Goal: Task Accomplishment & Management: Manage account settings

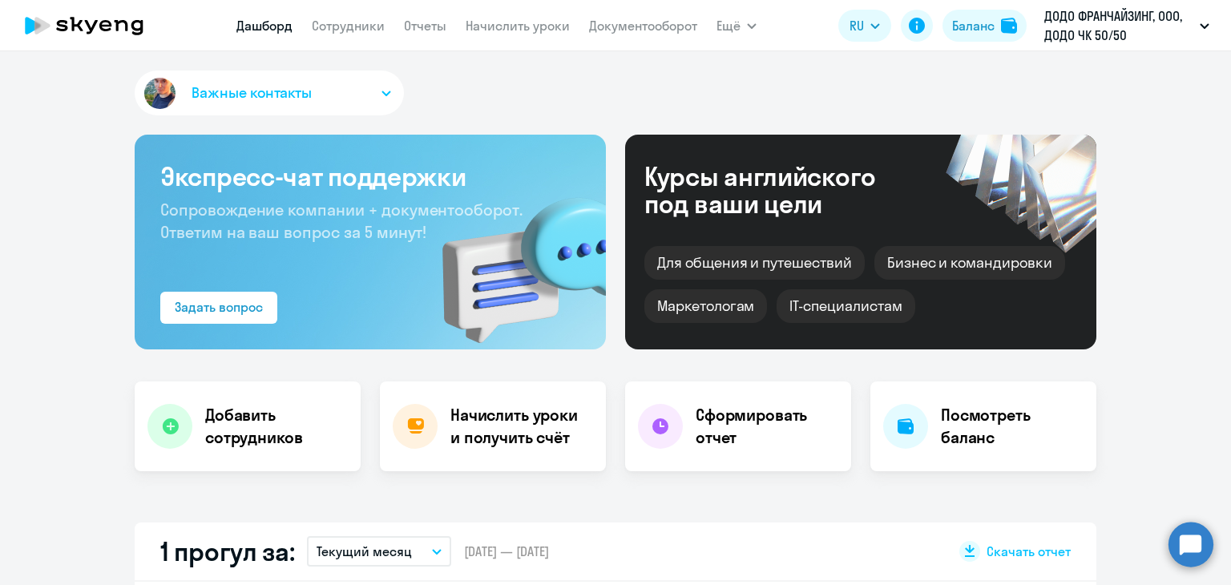
click at [349, 36] on nav "[PERSON_NAME] Отчеты Начислить уроки Документооборот" at bounding box center [466, 26] width 461 height 32
click at [346, 30] on link "Сотрудники" at bounding box center [348, 26] width 73 height 16
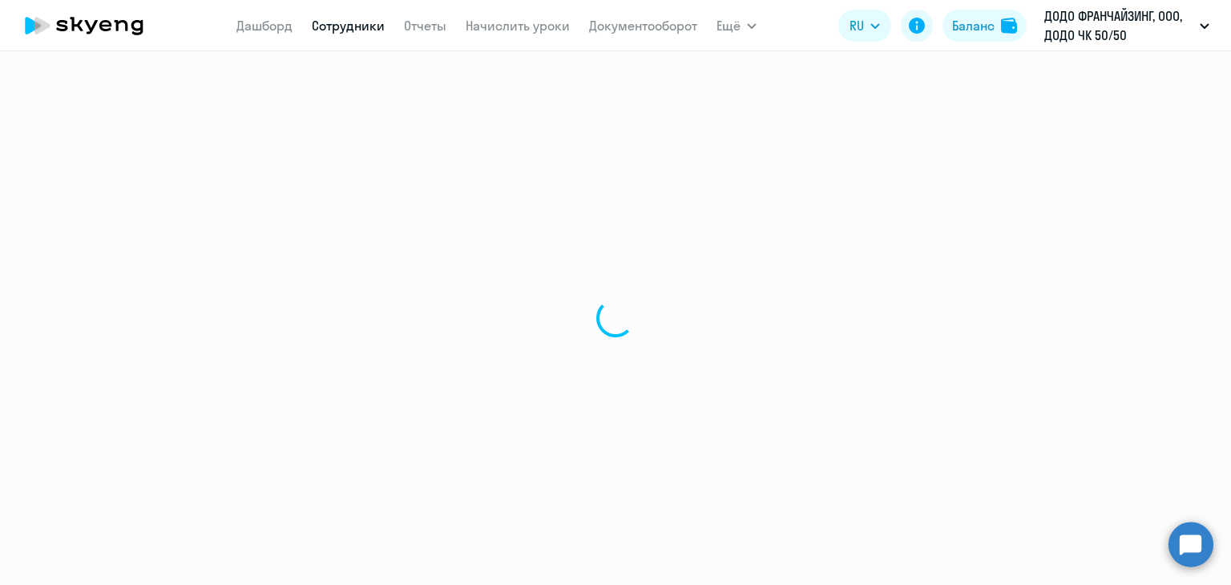
select select "30"
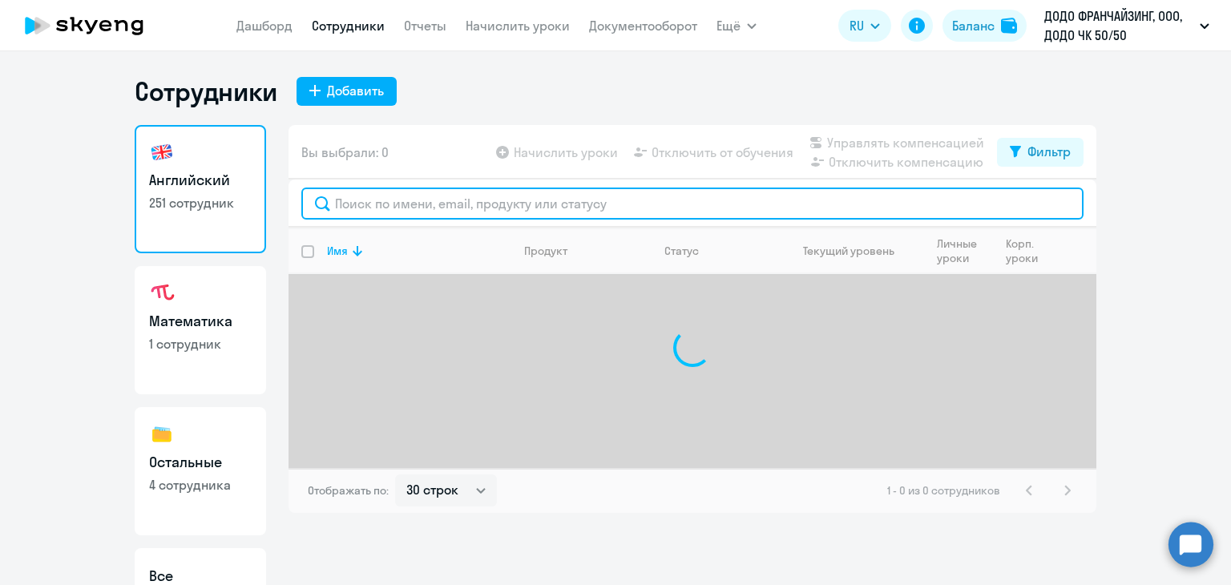
click at [362, 198] on input "text" at bounding box center [692, 203] width 782 height 32
type input "дуткин"
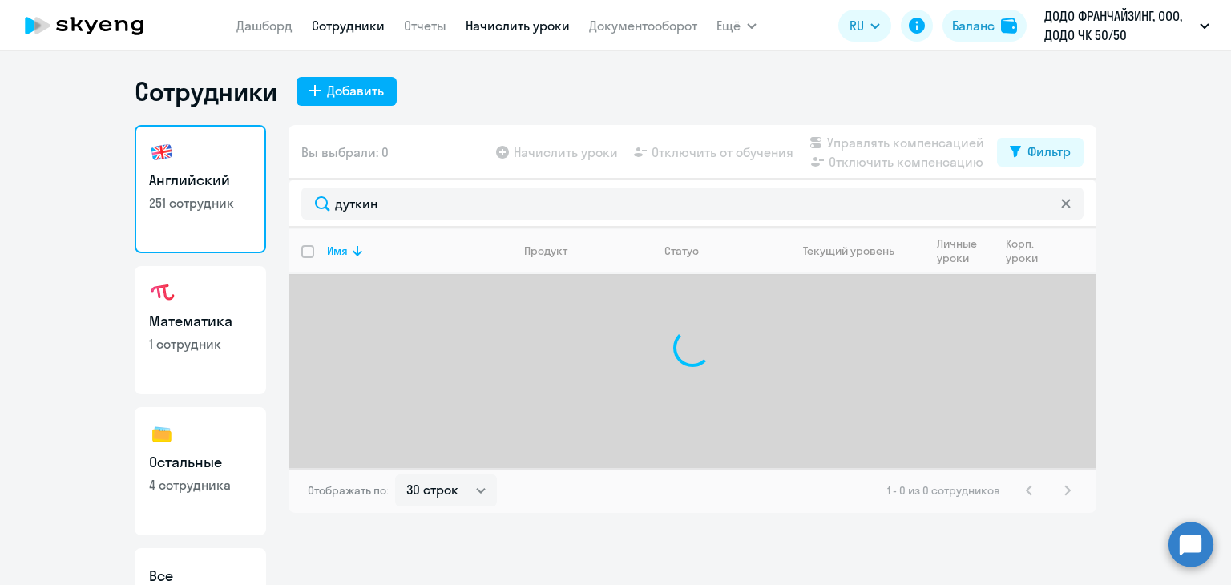
click at [483, 28] on link "Начислить уроки" at bounding box center [517, 26] width 104 height 16
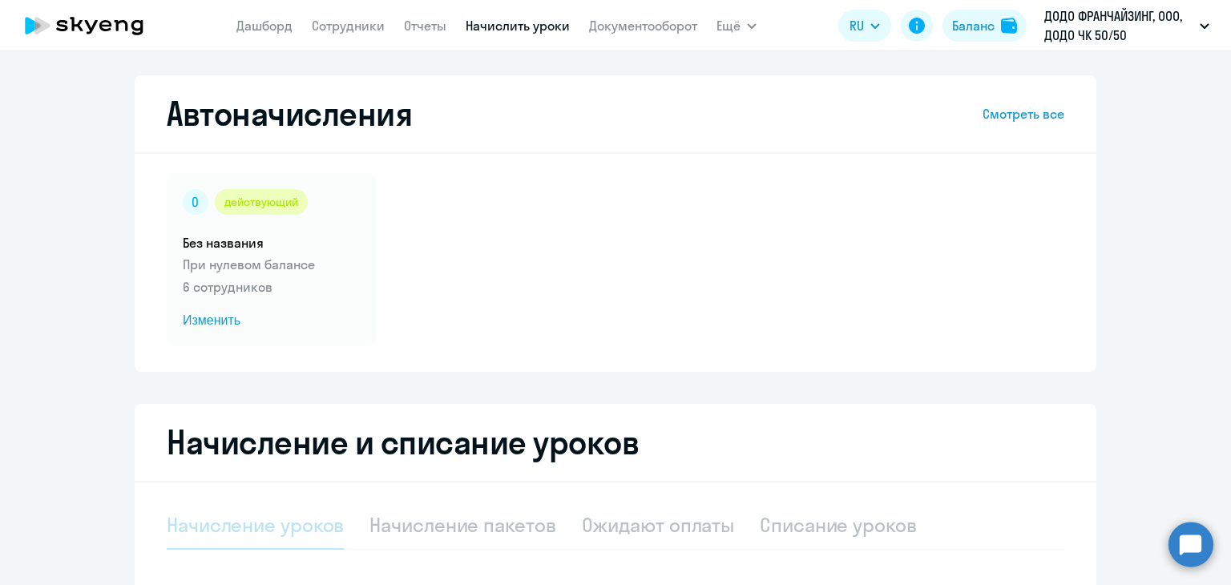
scroll to position [92, 0]
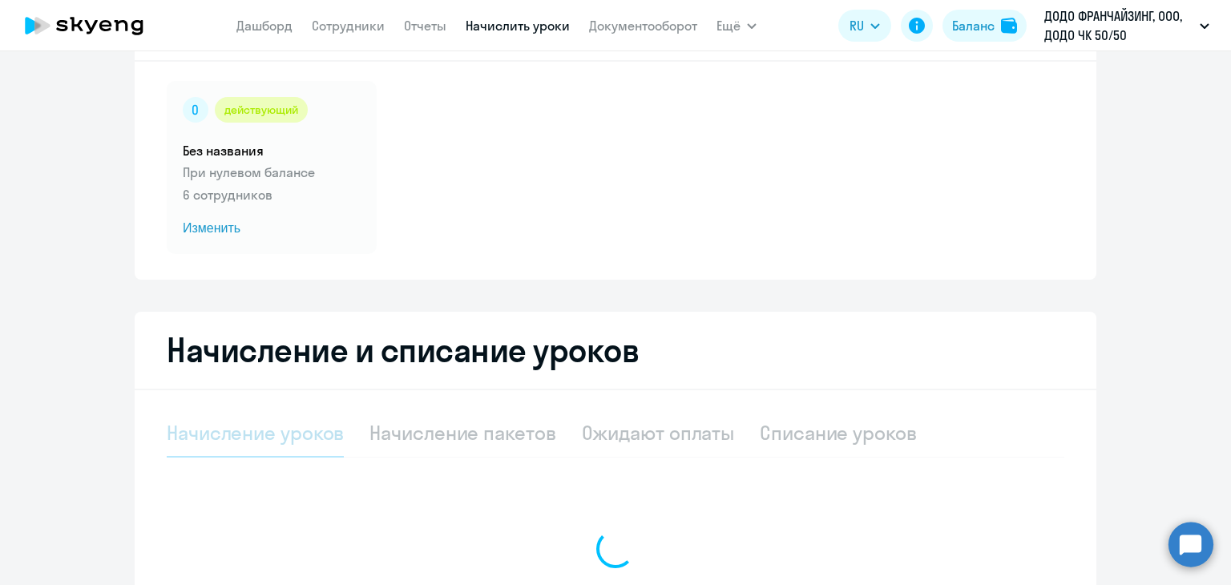
select select "10"
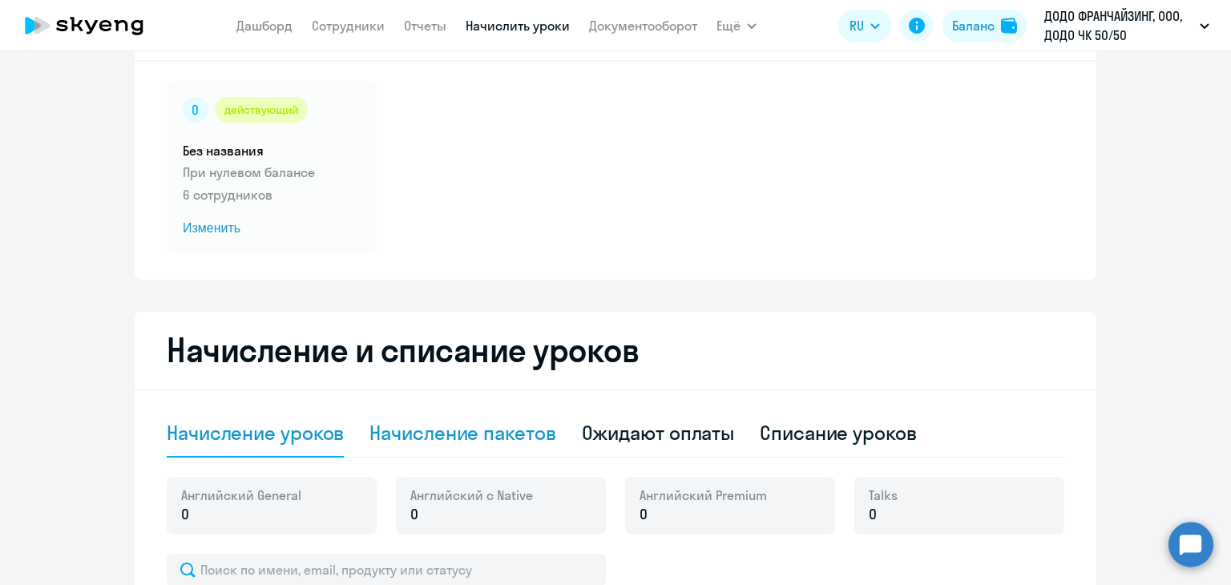
click at [481, 438] on div "Начисление пакетов" at bounding box center [462, 433] width 186 height 26
select select "10"
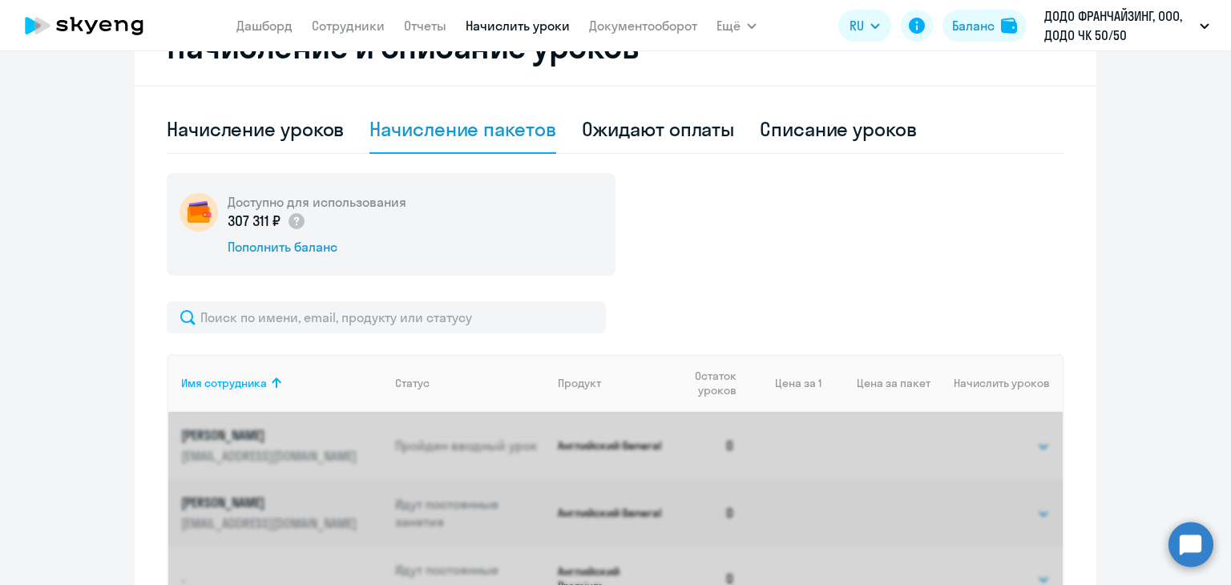
scroll to position [401, 0]
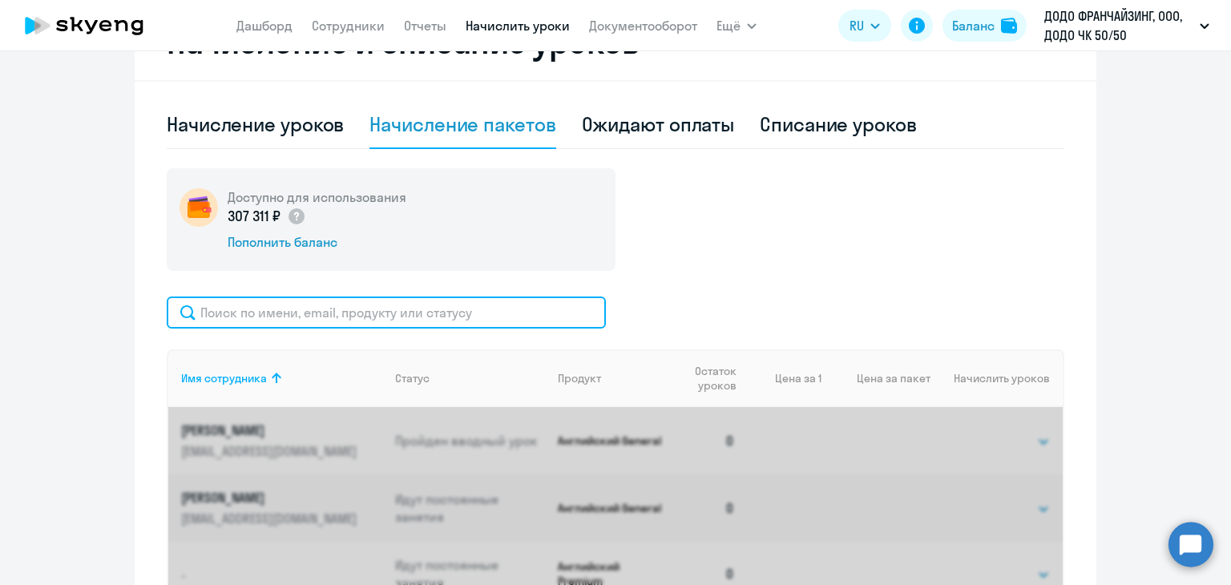
click at [381, 308] on input "text" at bounding box center [386, 312] width 439 height 32
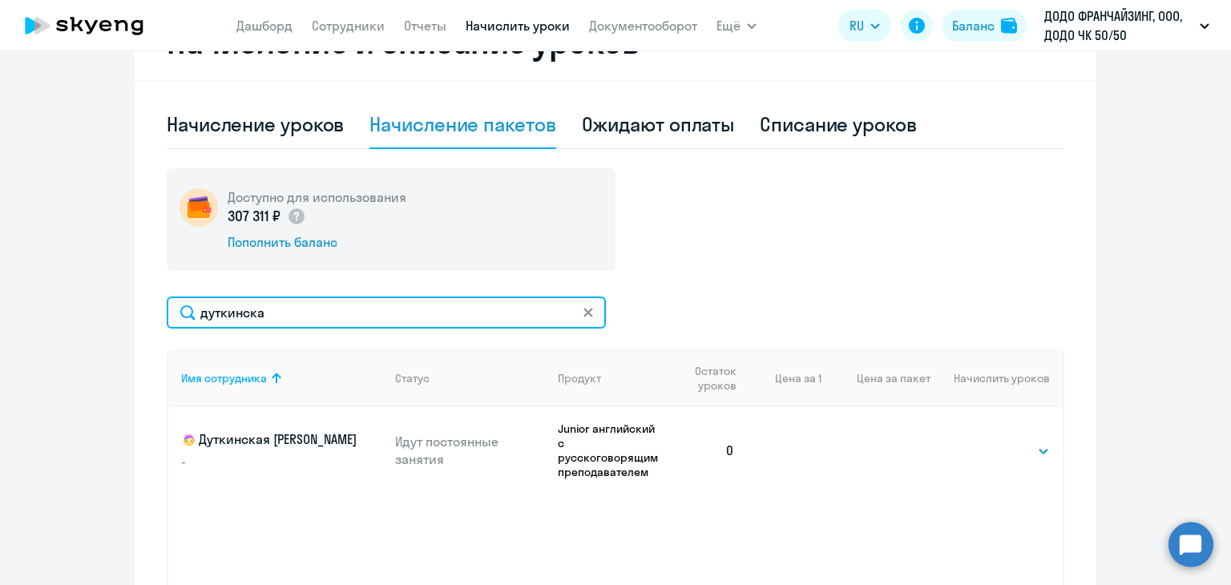
scroll to position [540, 0]
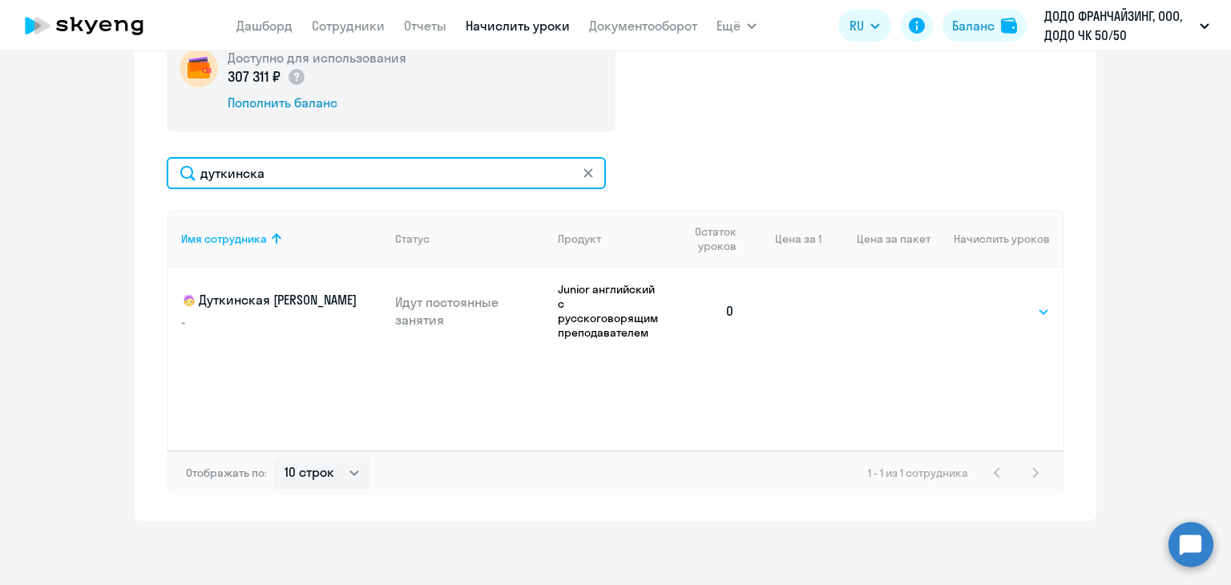
type input "дуткинска"
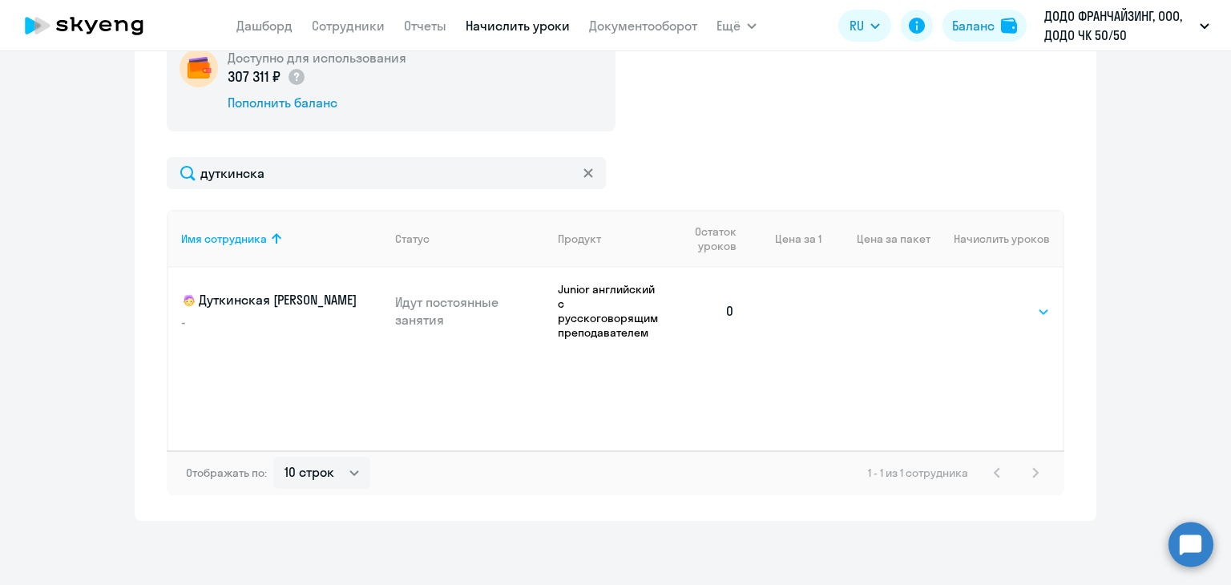
click at [1009, 310] on select "Выбрать 1 4 8 16 32 64 128" at bounding box center [1017, 311] width 66 height 19
select select "8"
click at [984, 302] on select "Выбрать 1 4 8 16 32 64 128" at bounding box center [1017, 311] width 66 height 19
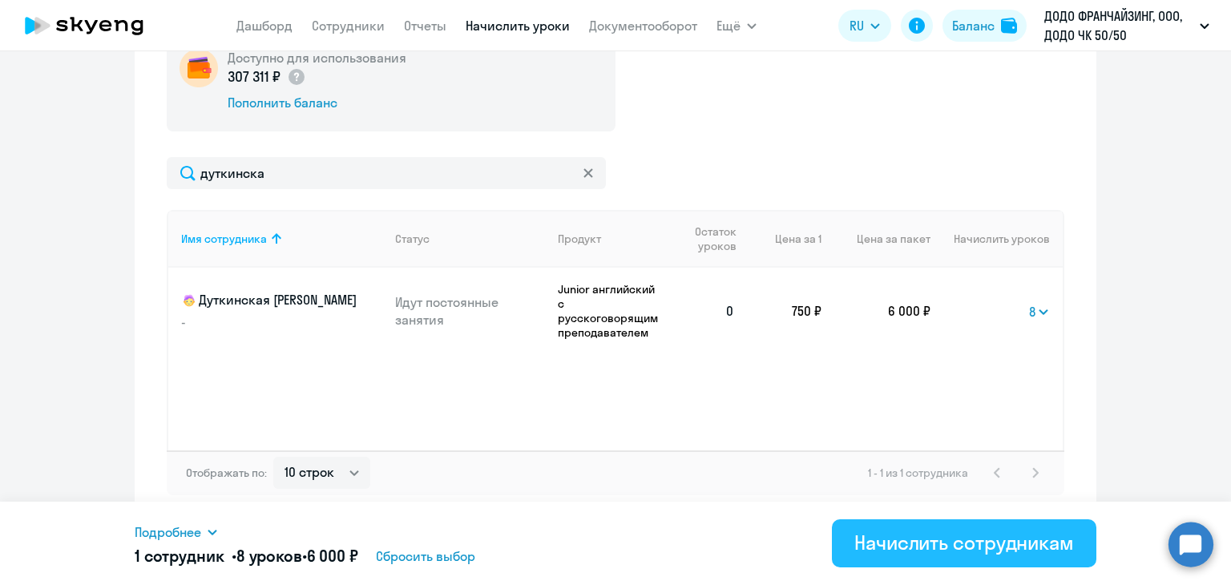
click at [961, 546] on div "Начислить сотрудникам" at bounding box center [964, 543] width 220 height 26
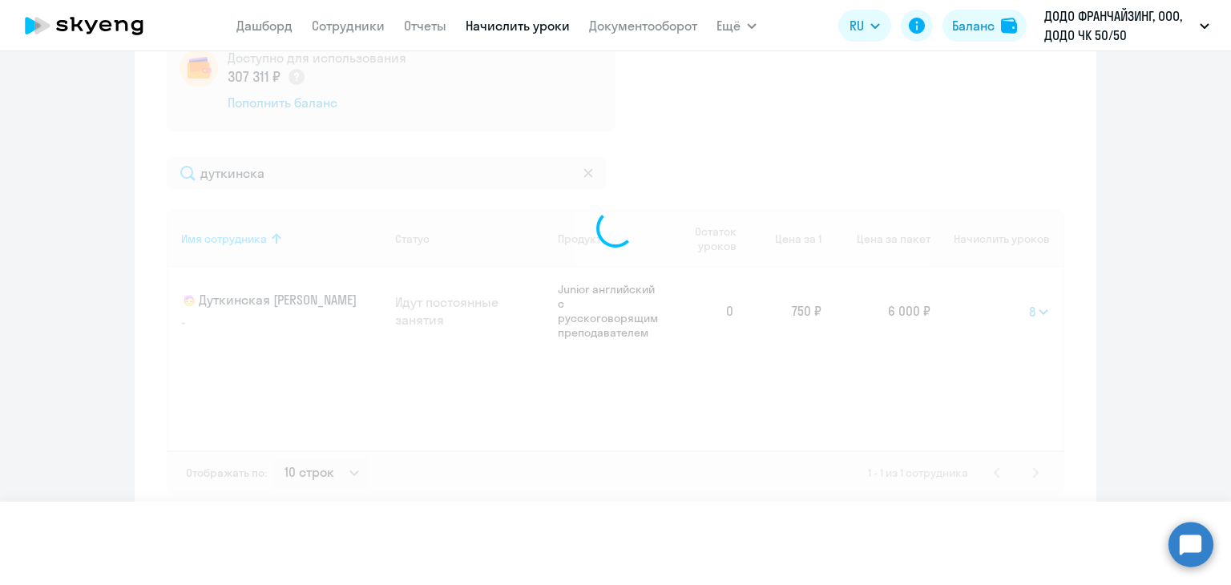
select select
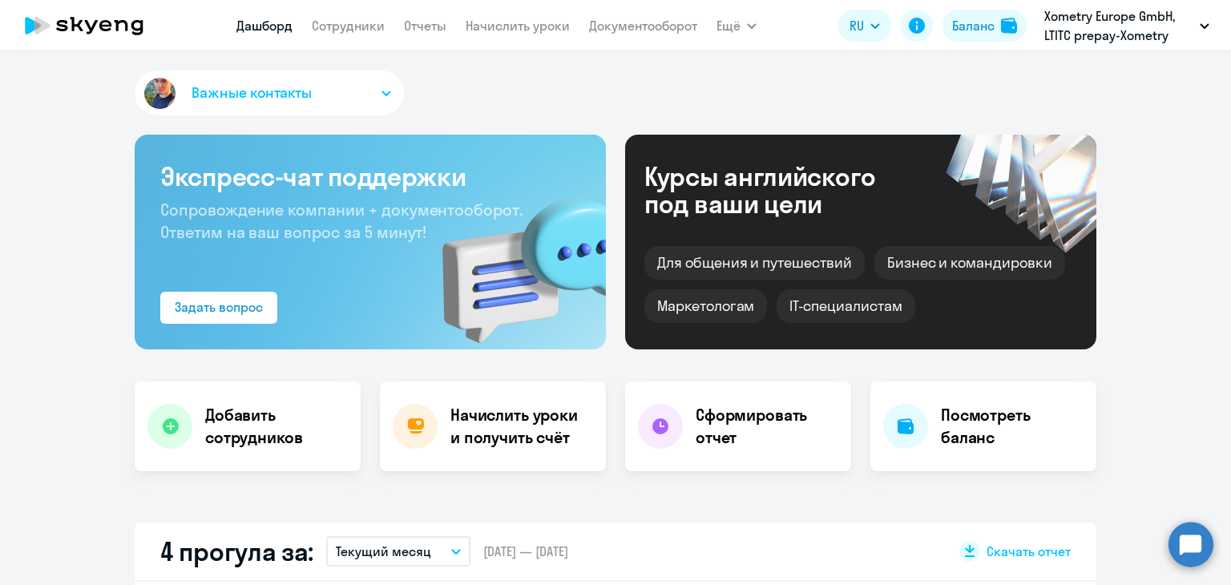
select select "30"
click at [505, 39] on nav "[PERSON_NAME] Отчеты Начислить уроки Документооборот" at bounding box center [466, 26] width 461 height 32
click at [503, 37] on nav "[PERSON_NAME] Отчеты Начислить уроки Документооборот" at bounding box center [466, 26] width 461 height 32
click at [502, 23] on link "Начислить уроки" at bounding box center [517, 26] width 104 height 16
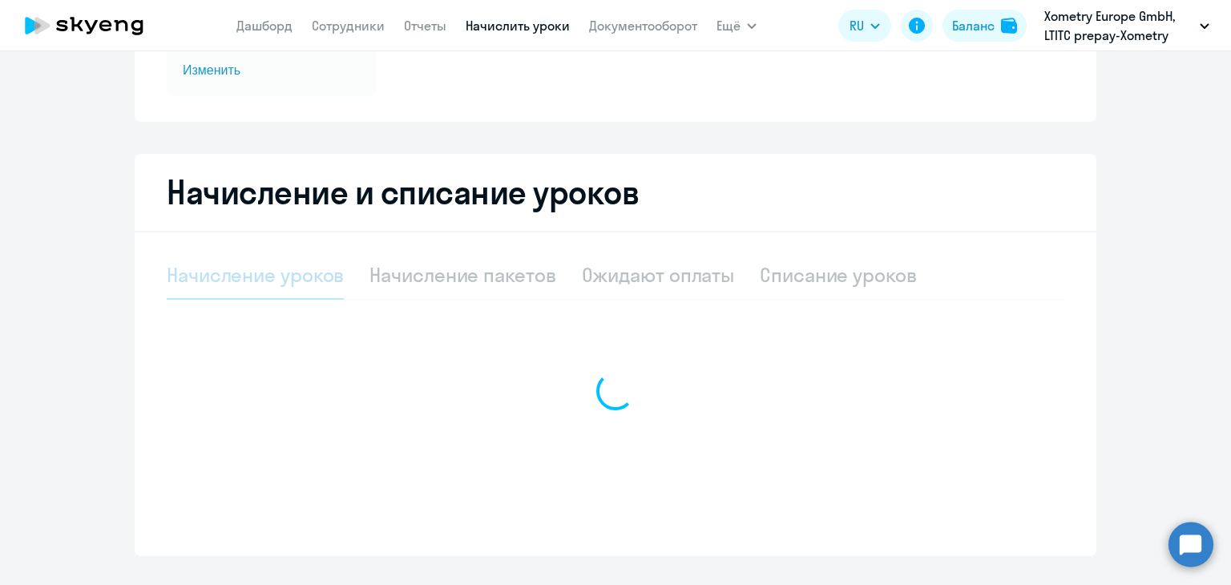
scroll to position [256, 0]
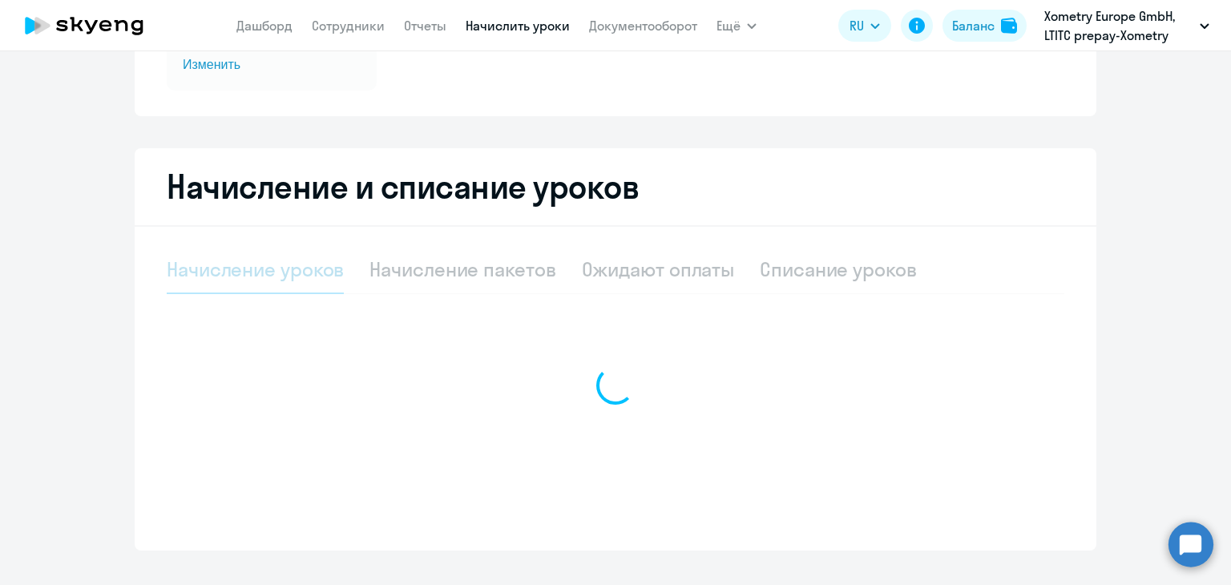
select select "10"
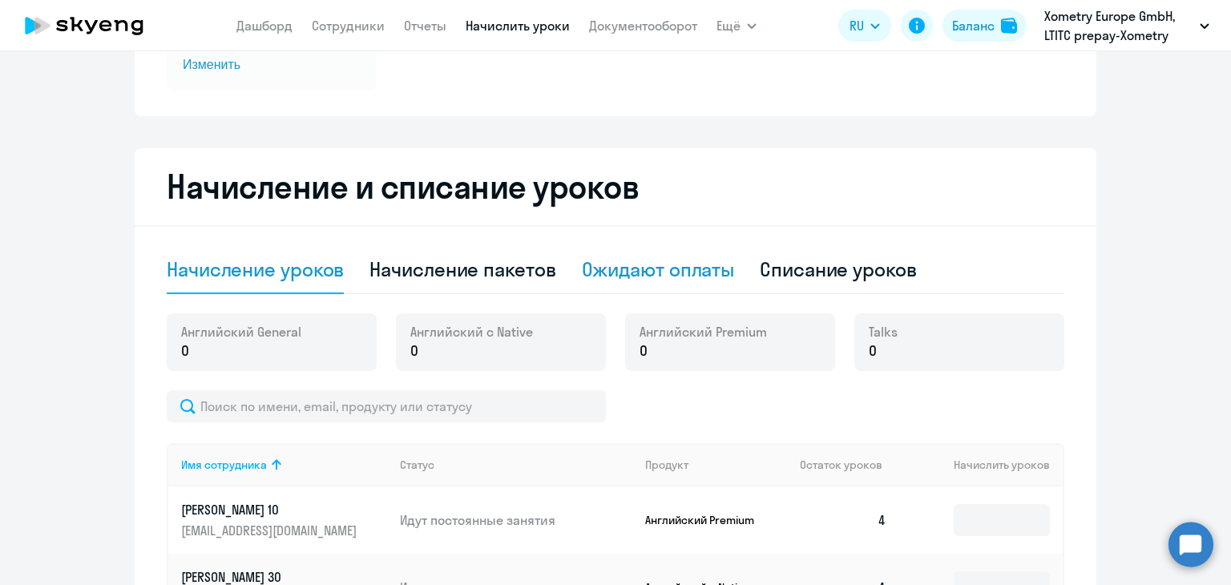
click at [638, 266] on div "Ожидают оплаты" at bounding box center [658, 269] width 153 height 26
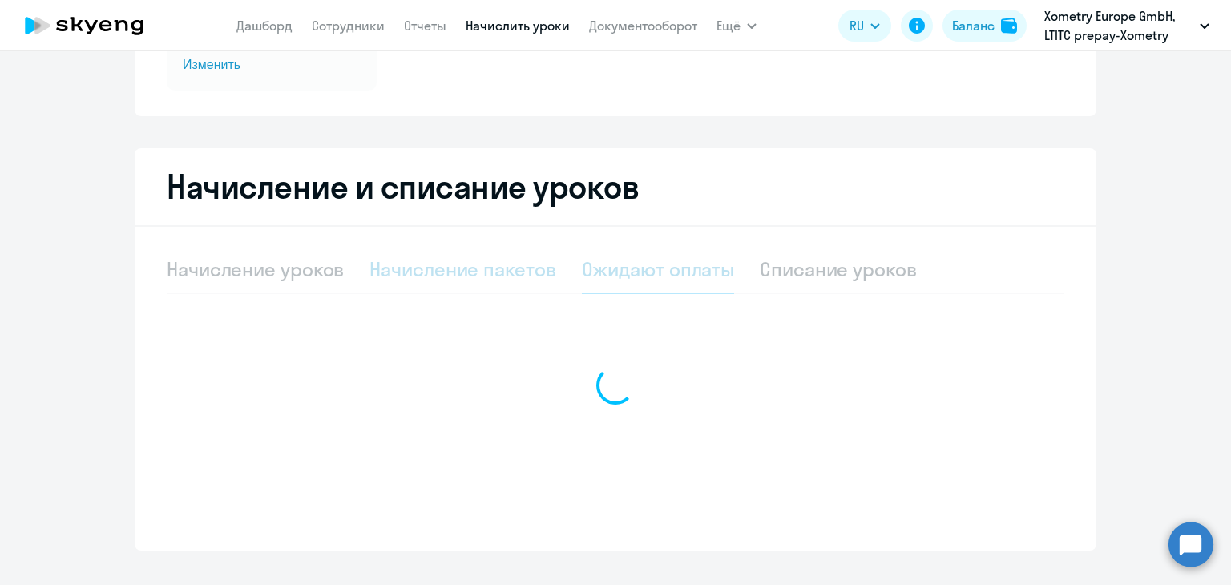
click at [524, 266] on div "Начисление пакетов" at bounding box center [462, 269] width 186 height 26
select select "10"
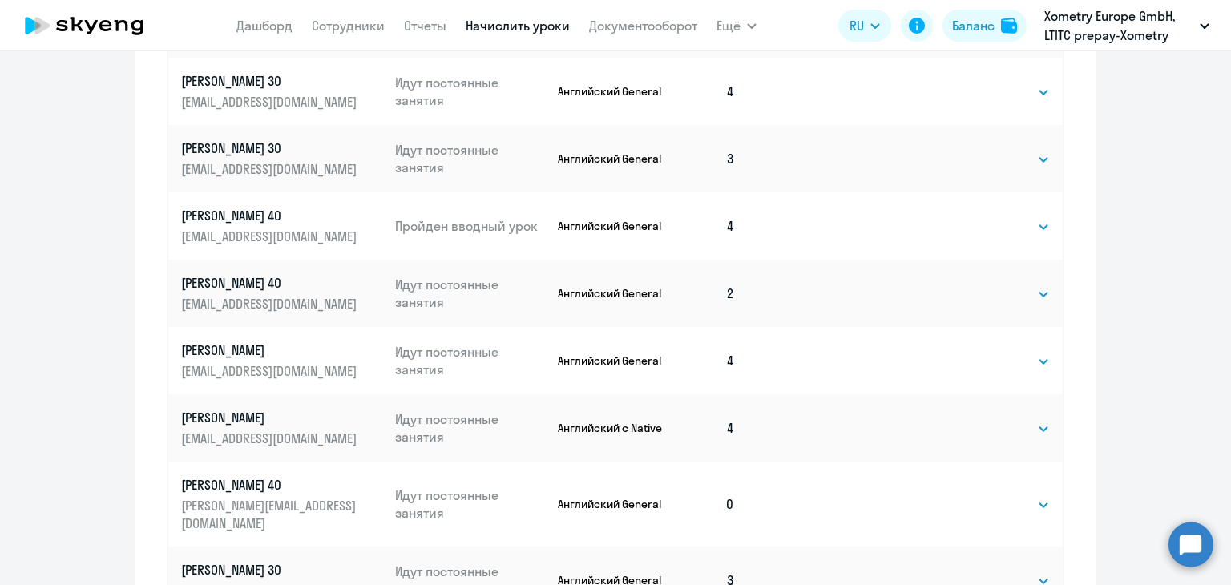
scroll to position [1030, 0]
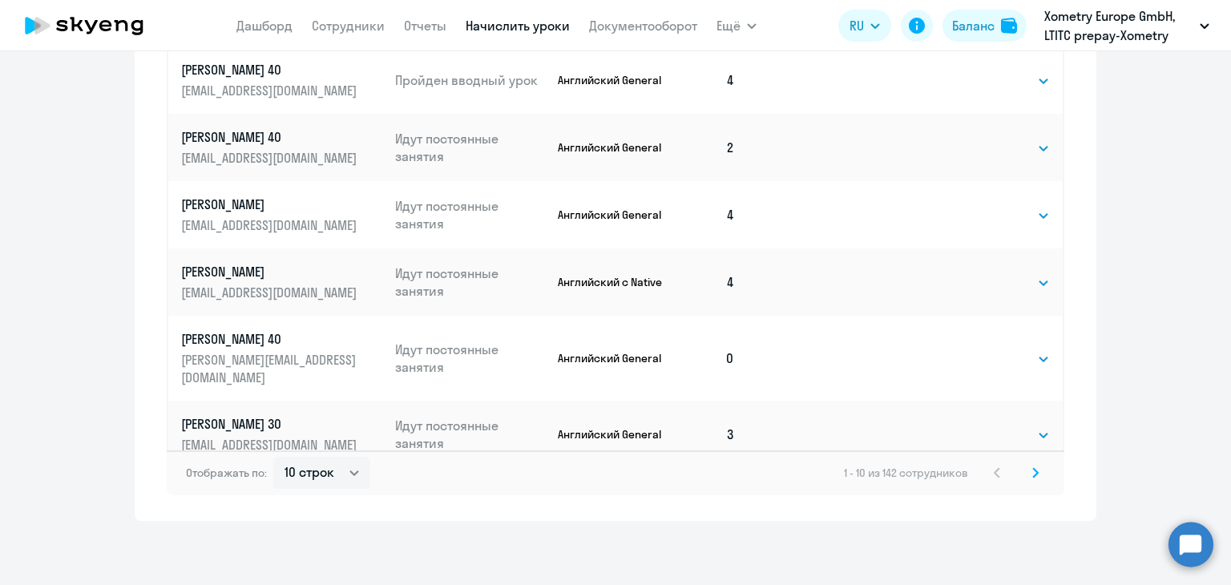
drag, startPoint x: 1013, startPoint y: 363, endPoint x: 987, endPoint y: 333, distance: 39.2
click at [987, 333] on td "Выбрать 4 8 16 32 64 Выбрать" at bounding box center [996, 358] width 132 height 85
click at [992, 351] on select "Выбрать 4 8 16 32 64" at bounding box center [1017, 358] width 66 height 19
click at [984, 349] on select "Выбрать 4 8 16 32 64" at bounding box center [1017, 358] width 66 height 19
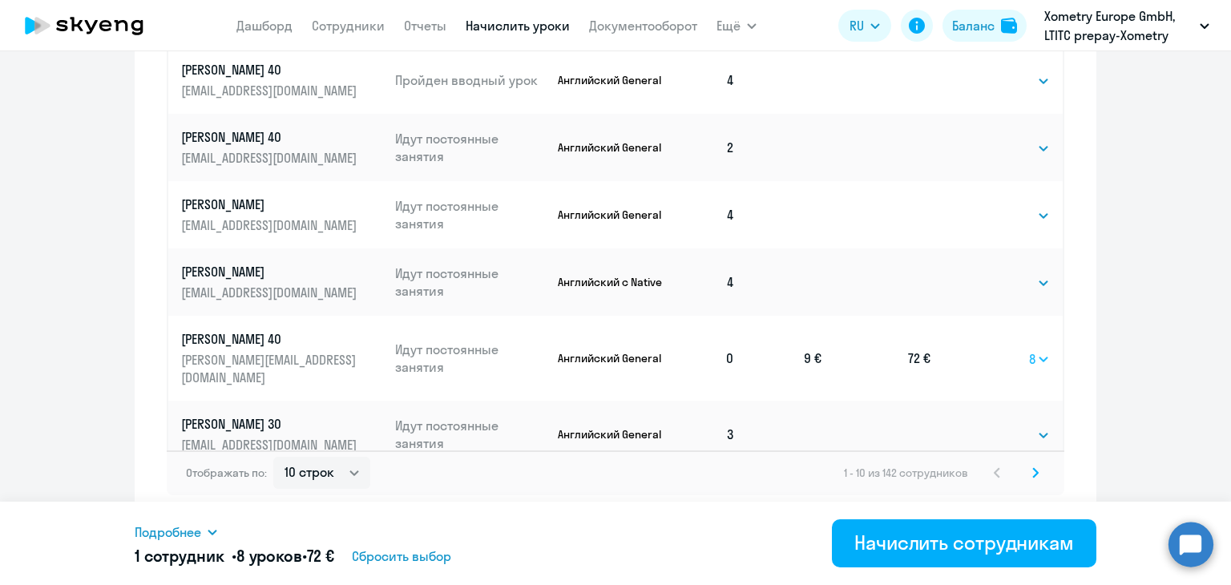
click at [1034, 349] on select "Выбрать 4 8 16 32 64" at bounding box center [1039, 358] width 21 height 19
select select "4"
click at [1029, 349] on select "Выбрать 4 8 16 32 64" at bounding box center [1039, 358] width 21 height 19
click at [1035, 478] on svg-icon at bounding box center [1034, 472] width 19 height 19
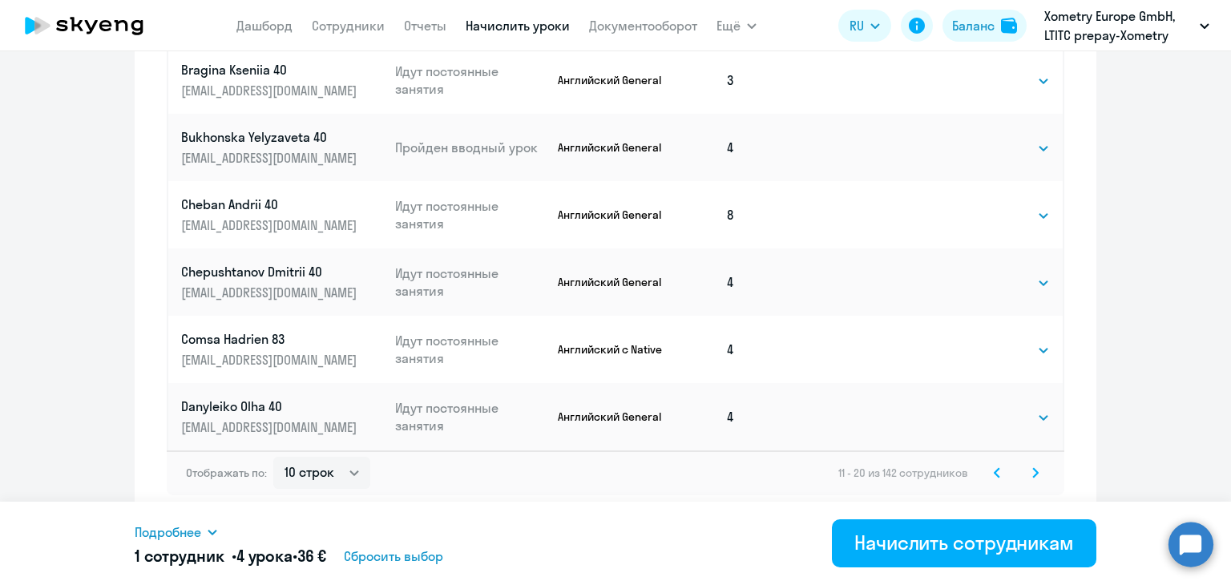
click at [1031, 480] on svg-icon at bounding box center [1034, 472] width 19 height 19
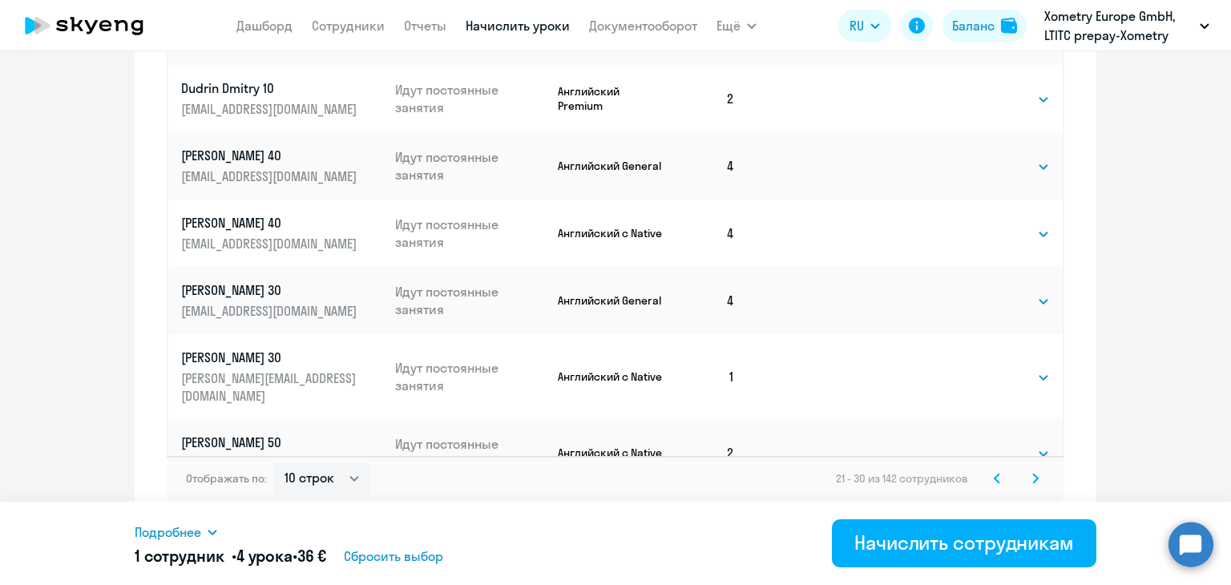
scroll to position [1029, 0]
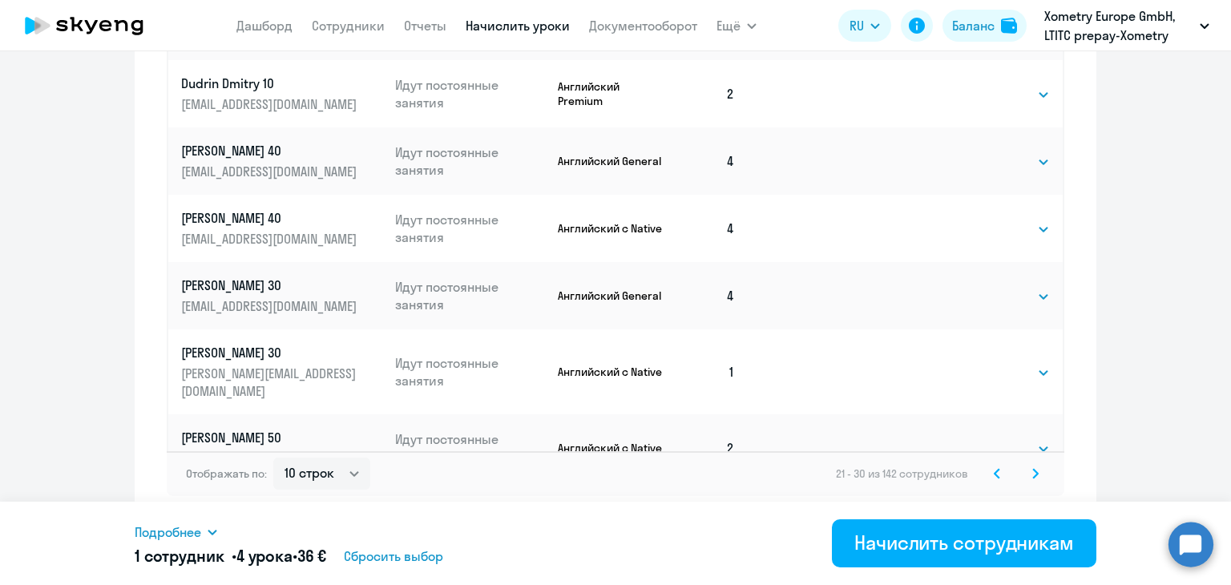
click at [1036, 475] on svg-icon at bounding box center [1034, 473] width 19 height 19
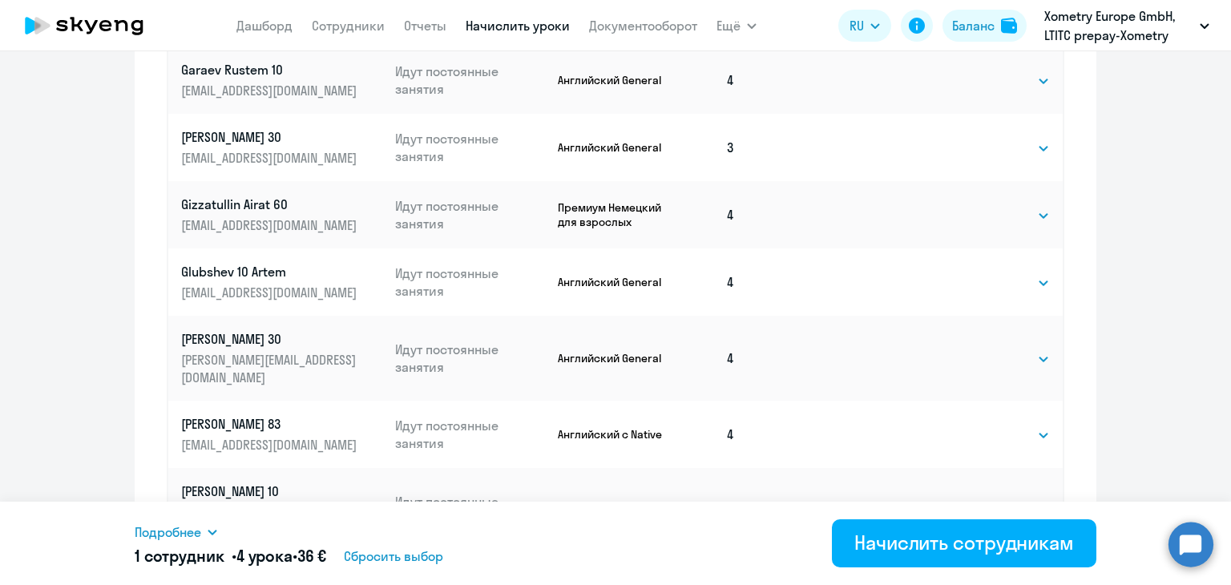
scroll to position [1030, 0]
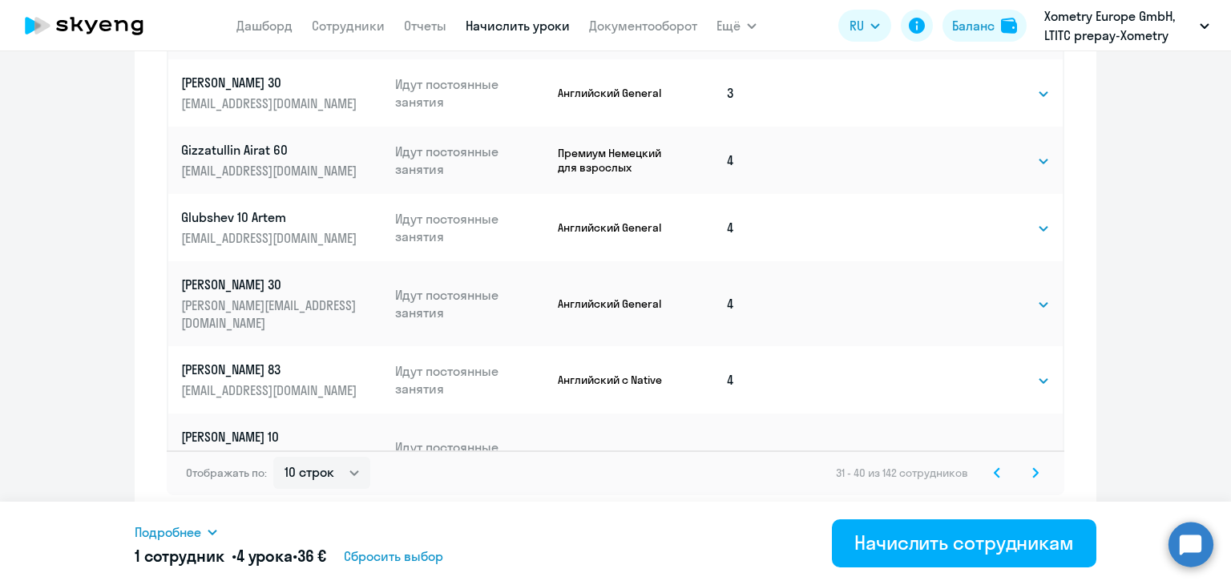
click at [1032, 475] on icon at bounding box center [1035, 472] width 6 height 11
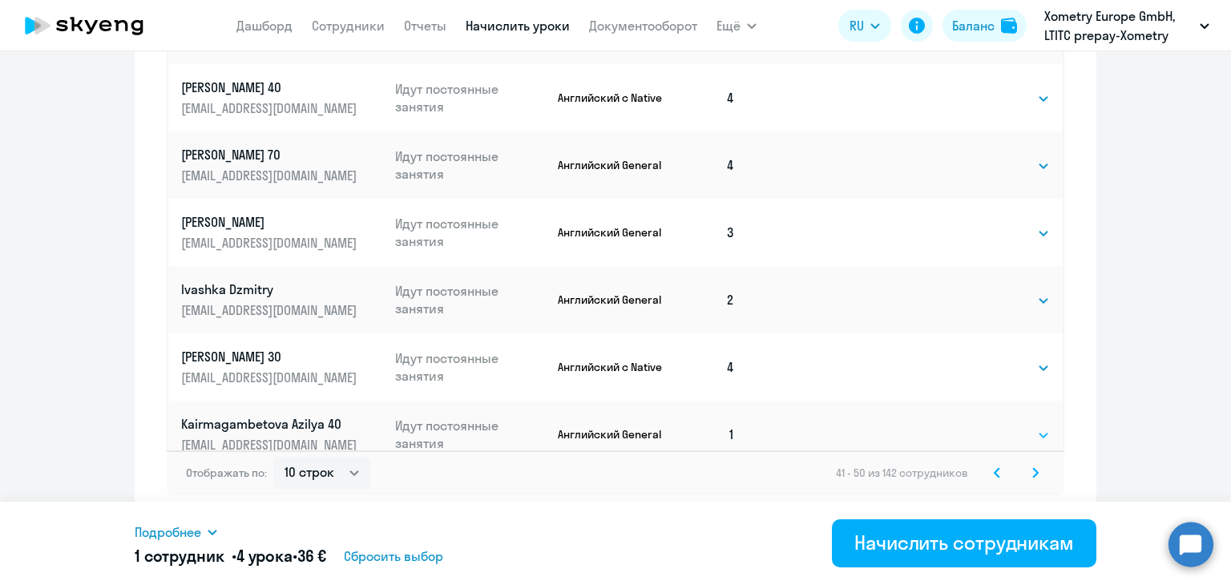
click at [1005, 425] on select "Выбрать 4 8 16 32 64" at bounding box center [1017, 434] width 66 height 19
select select "4"
click at [984, 425] on select "Выбрать 4 8 16 32 64" at bounding box center [1017, 434] width 66 height 19
click at [1025, 472] on svg-icon at bounding box center [1034, 472] width 19 height 19
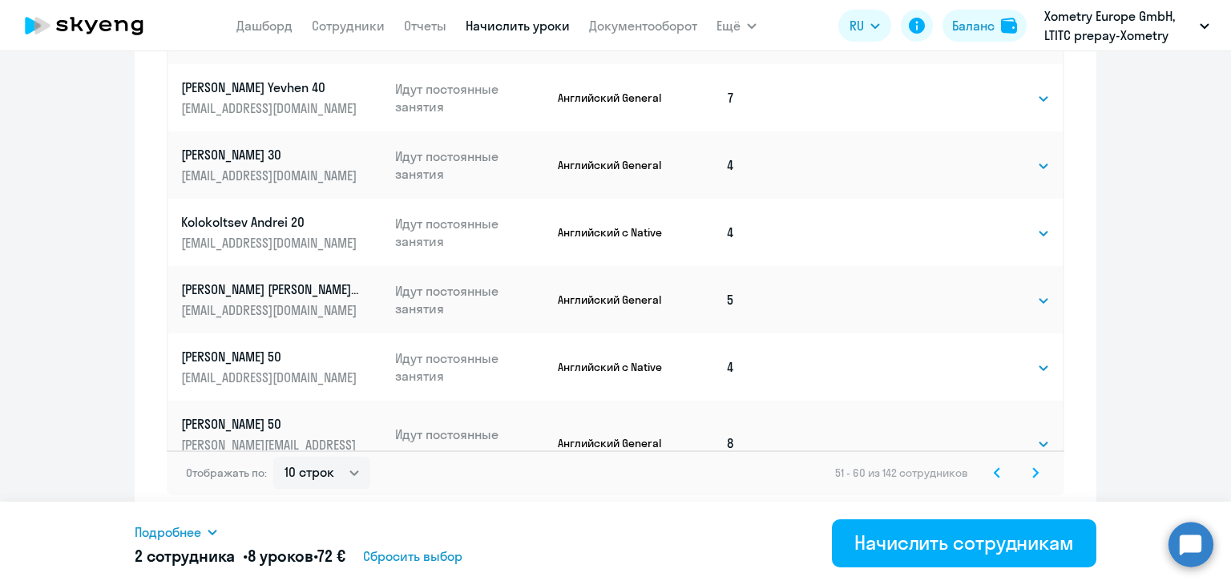
click at [1032, 474] on icon at bounding box center [1035, 472] width 6 height 11
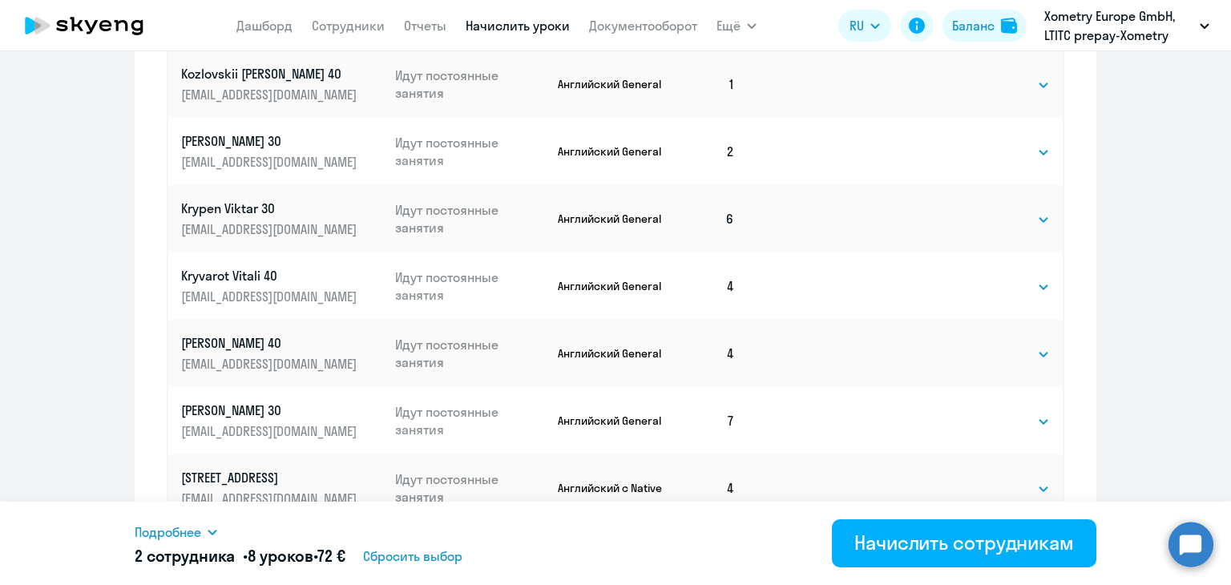
scroll to position [824, 0]
click at [1004, 83] on select "Выбрать 4 8 16 32 64" at bounding box center [1017, 85] width 66 height 19
select select "4"
click at [984, 76] on select "Выбрать 4 8 16 32 64" at bounding box center [1017, 85] width 66 height 19
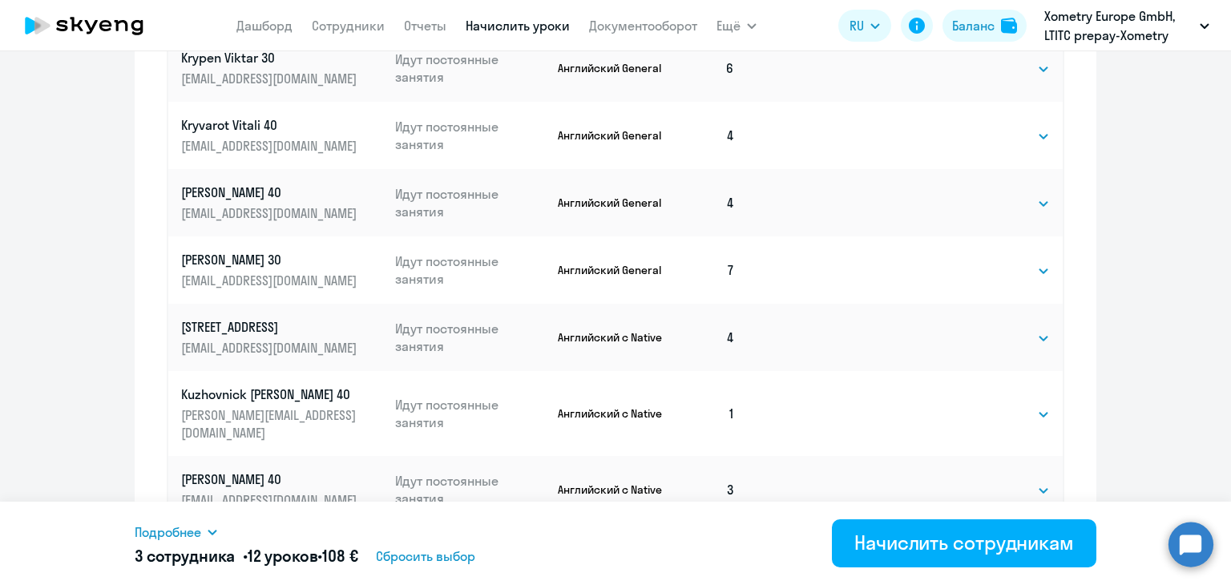
scroll to position [1030, 0]
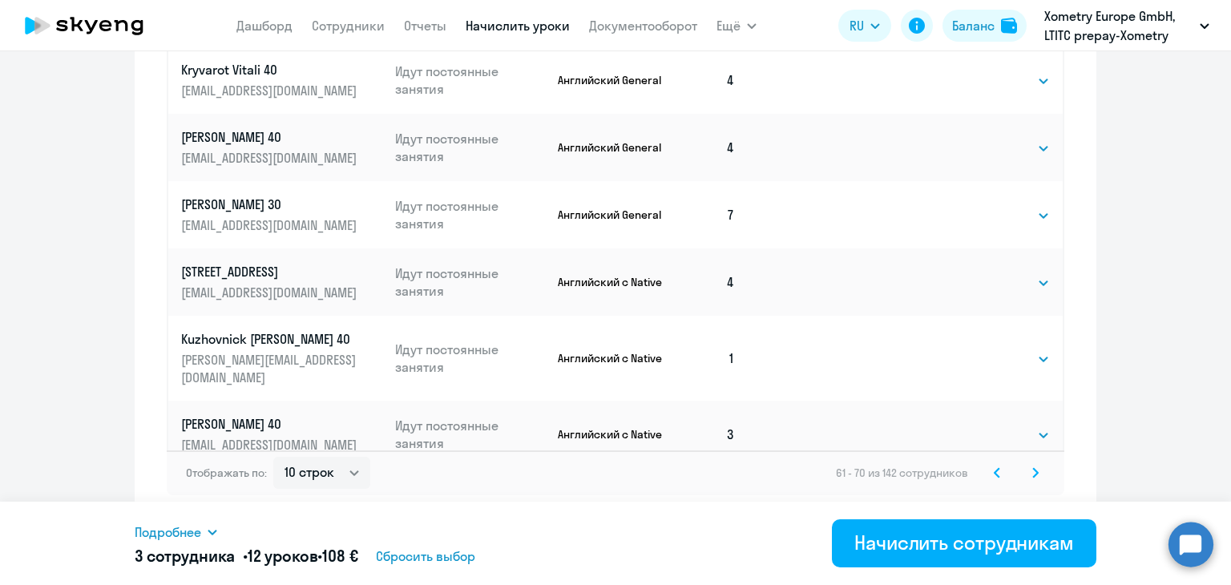
click at [1025, 473] on svg-icon at bounding box center [1034, 472] width 19 height 19
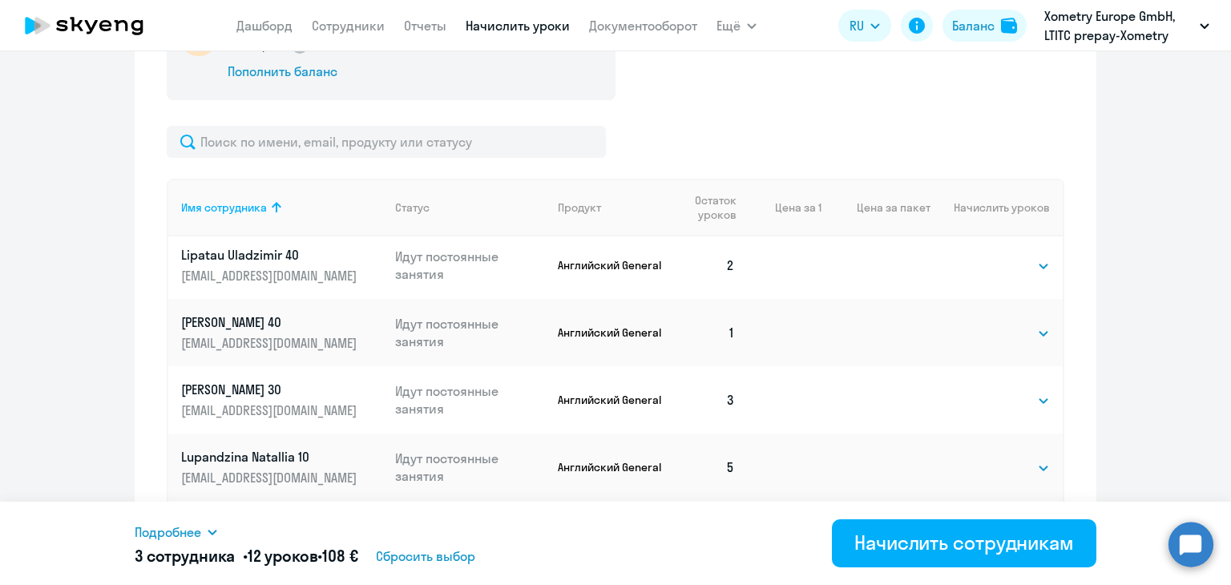
scroll to position [573, 0]
click at [989, 337] on select "Выбрать 4 8 16 32 64" at bounding box center [1017, 331] width 66 height 19
select select "4"
click at [984, 322] on select "Выбрать 4 8 16 32 64" at bounding box center [1017, 331] width 66 height 19
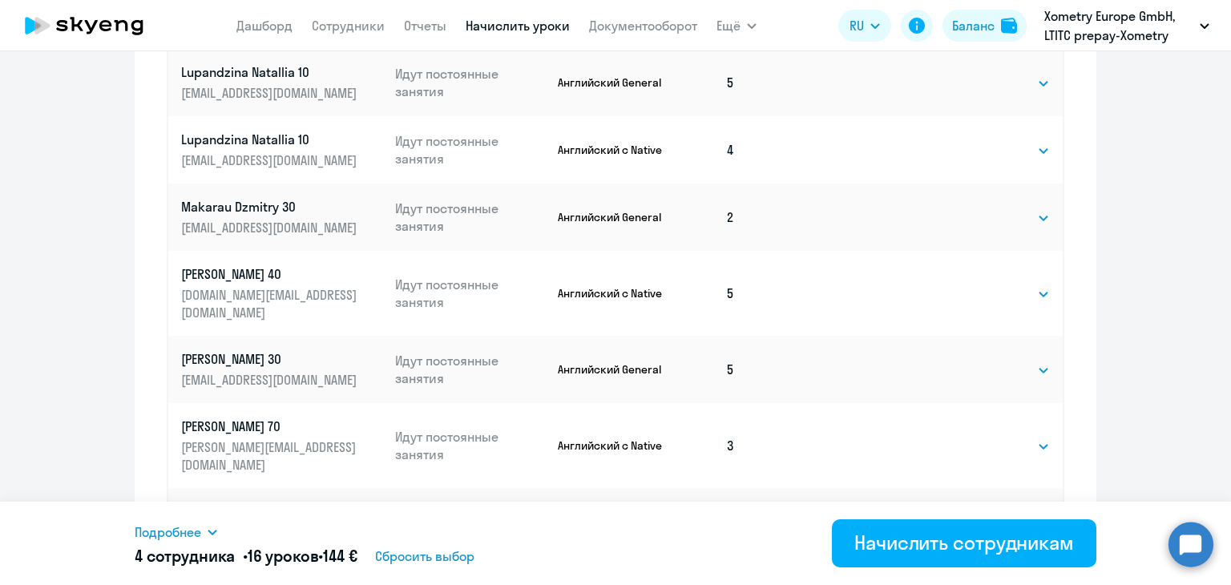
scroll to position [1030, 0]
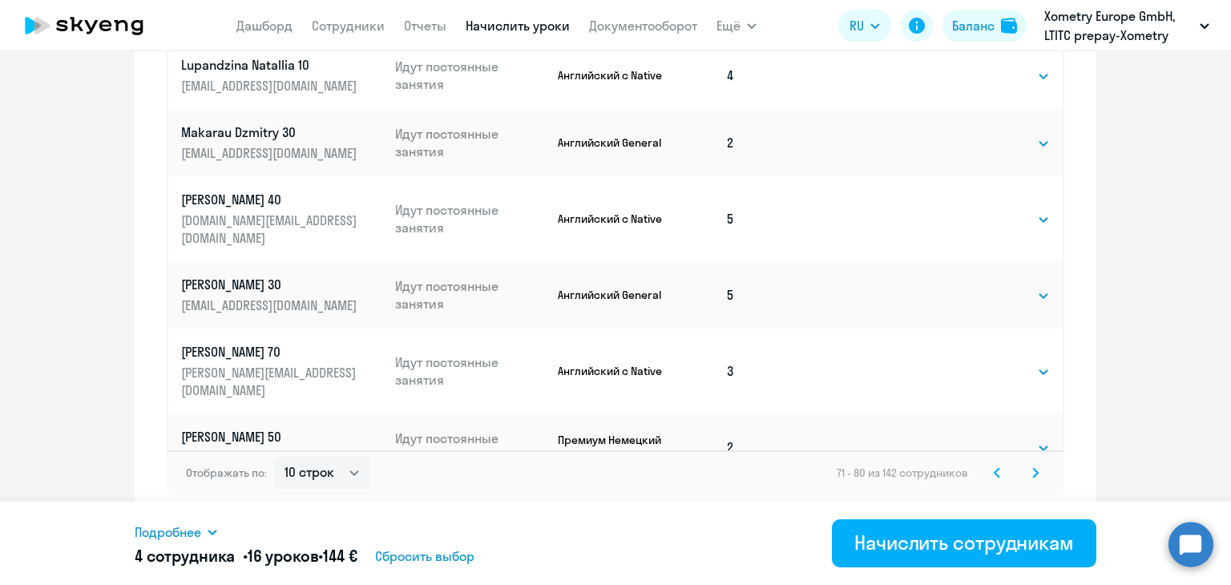
click at [1032, 473] on icon at bounding box center [1035, 472] width 6 height 11
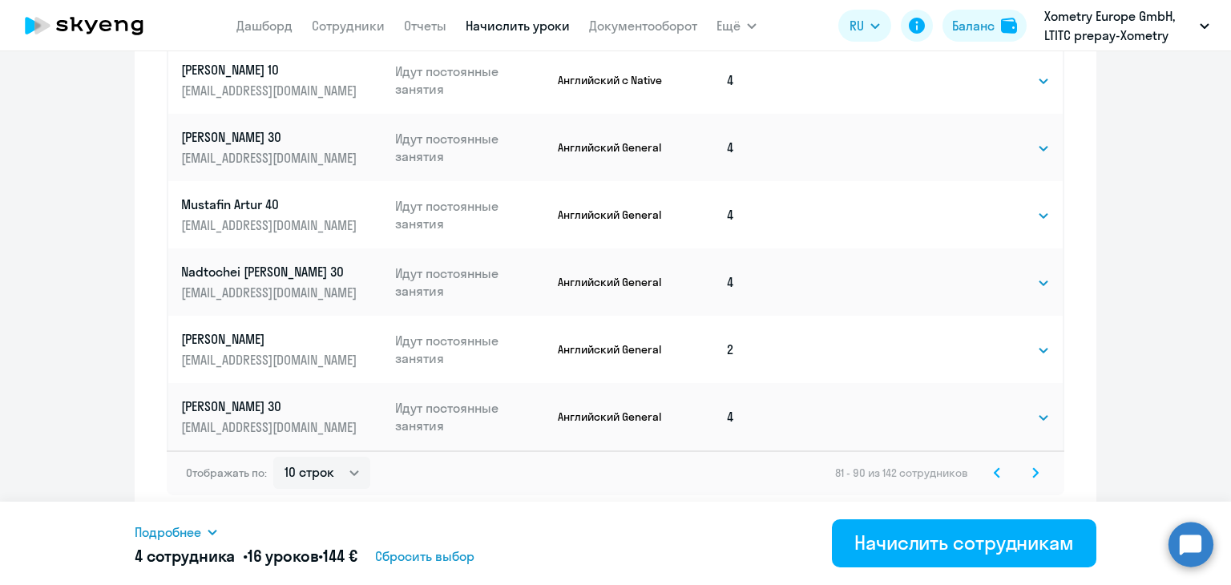
click at [1025, 465] on svg-icon at bounding box center [1034, 472] width 19 height 19
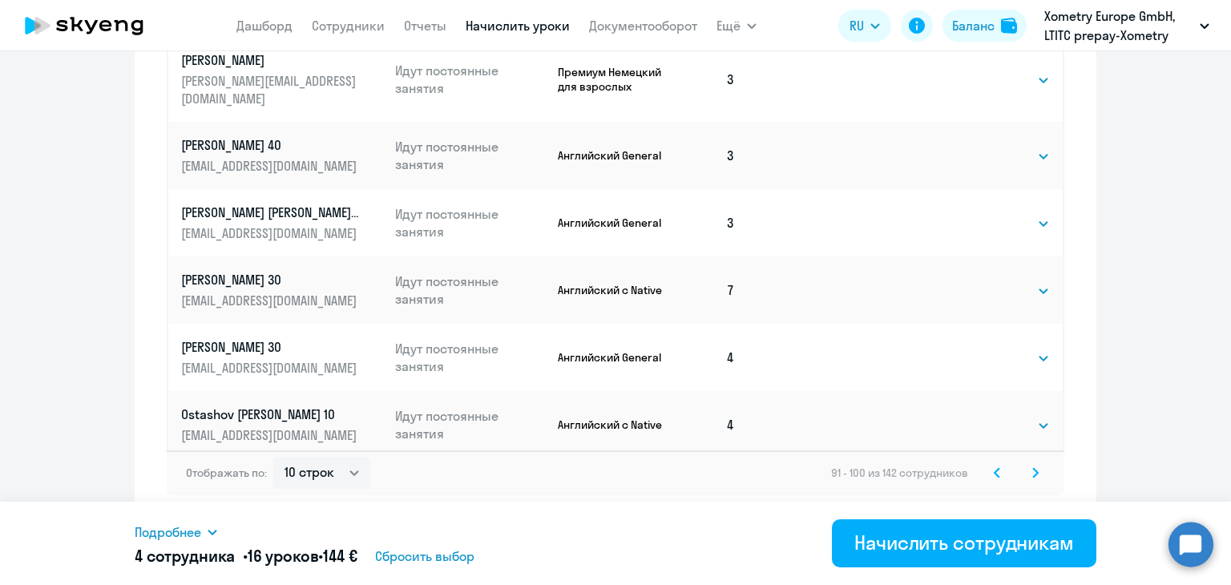
click at [1016, 475] on div "91 - 100 из 142 сотрудников" at bounding box center [938, 472] width 214 height 19
click at [1033, 474] on svg-icon at bounding box center [1034, 472] width 19 height 19
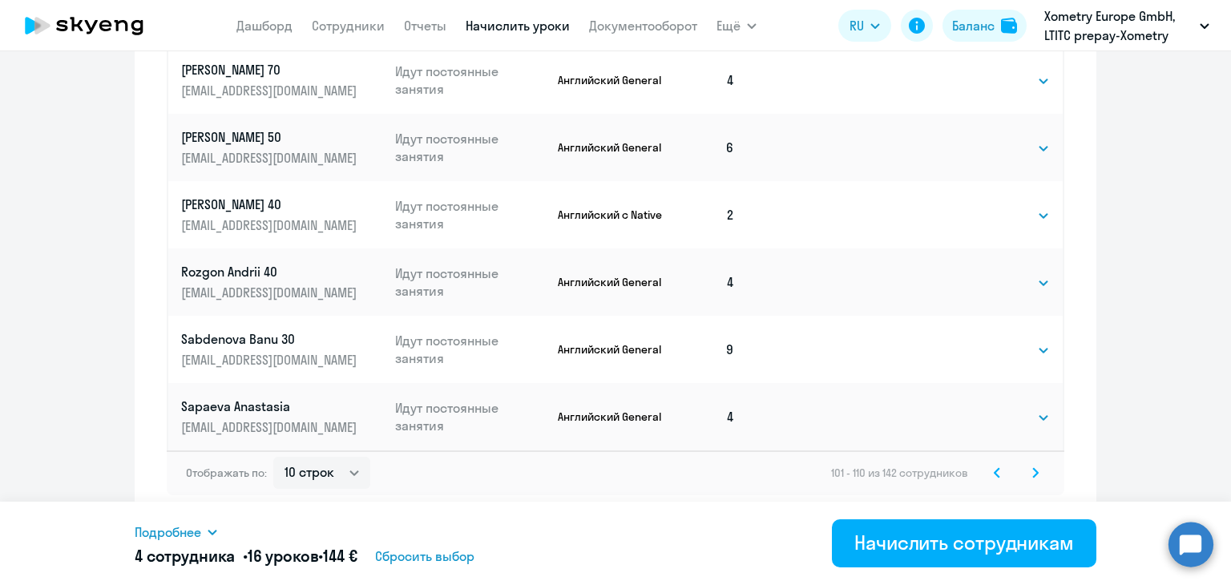
click at [1010, 477] on div "101 - 110 из 142 сотрудников" at bounding box center [938, 472] width 214 height 19
click at [1025, 472] on svg-icon at bounding box center [1034, 472] width 19 height 19
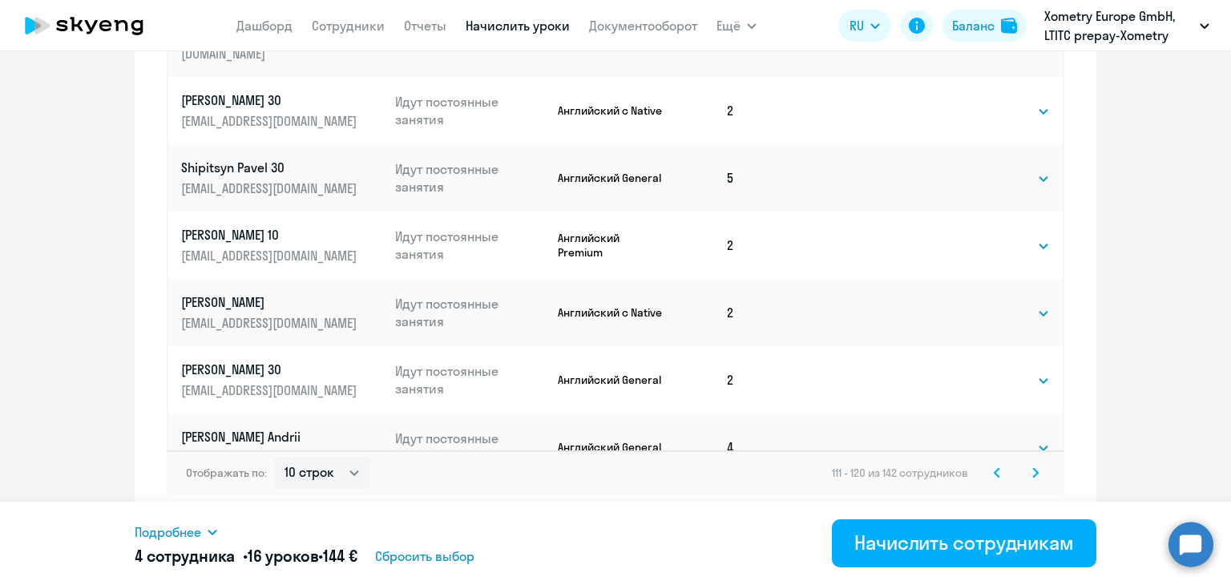
click at [1033, 473] on svg-icon at bounding box center [1034, 472] width 19 height 19
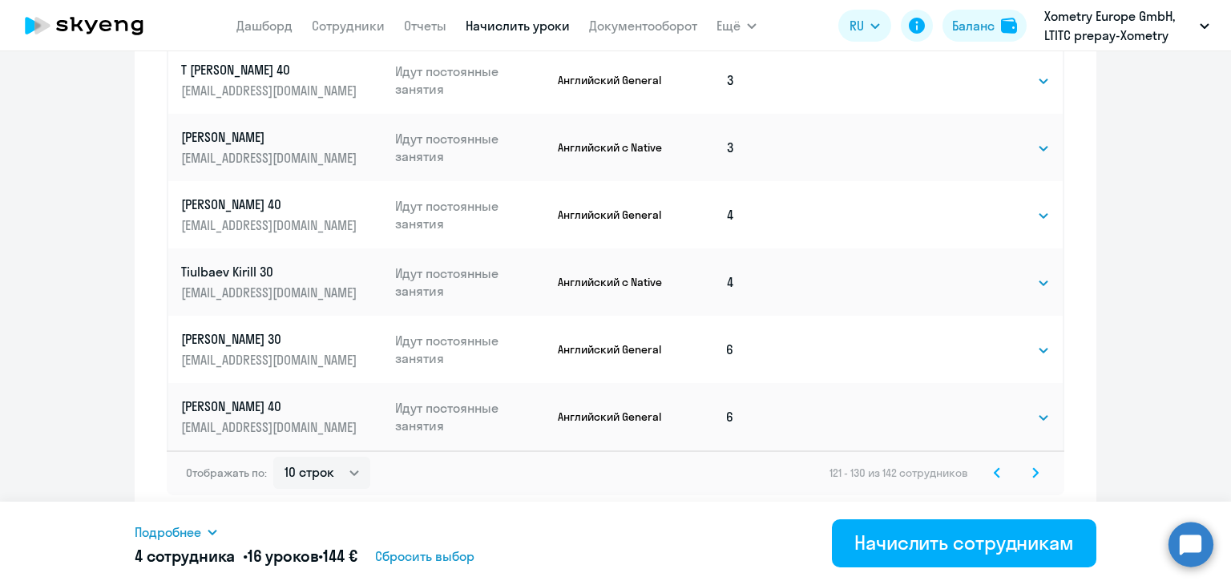
click at [1037, 473] on svg-icon at bounding box center [1034, 472] width 19 height 19
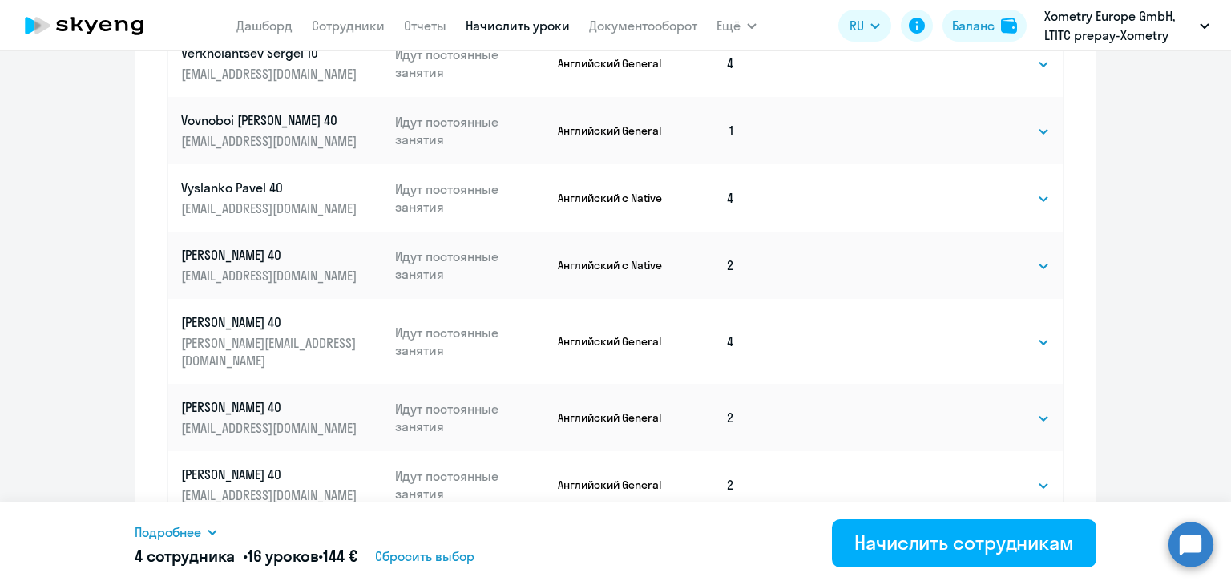
scroll to position [5, 0]
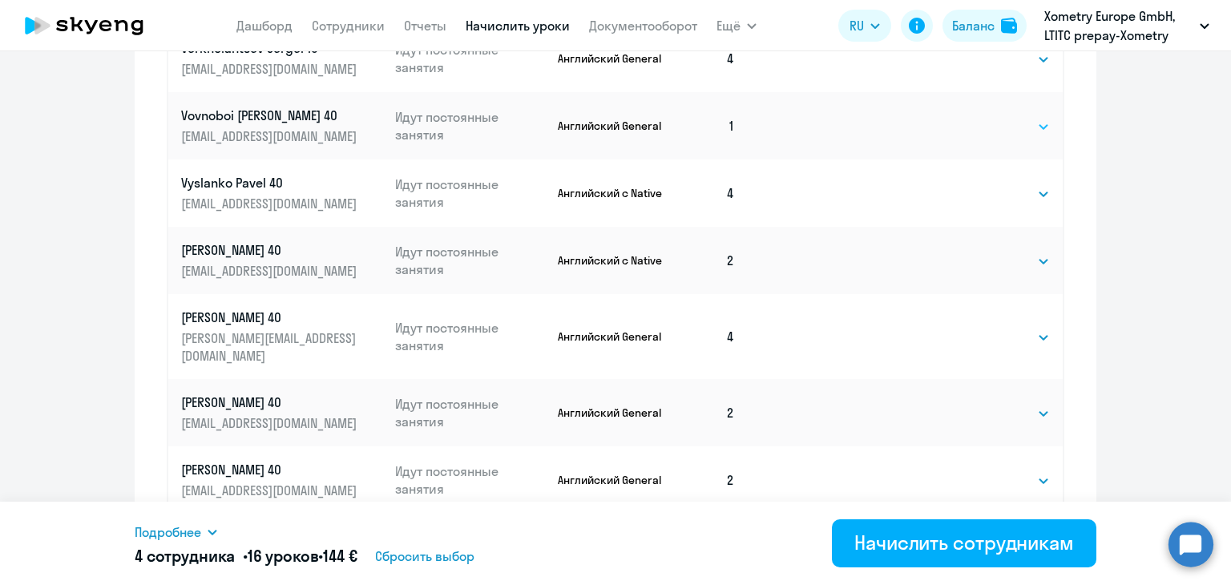
click at [993, 133] on select "Выбрать 4 8 16 32 64" at bounding box center [1017, 126] width 66 height 19
select select "4"
click at [984, 117] on select "Выбрать 4 8 16 32 64" at bounding box center [1017, 126] width 66 height 19
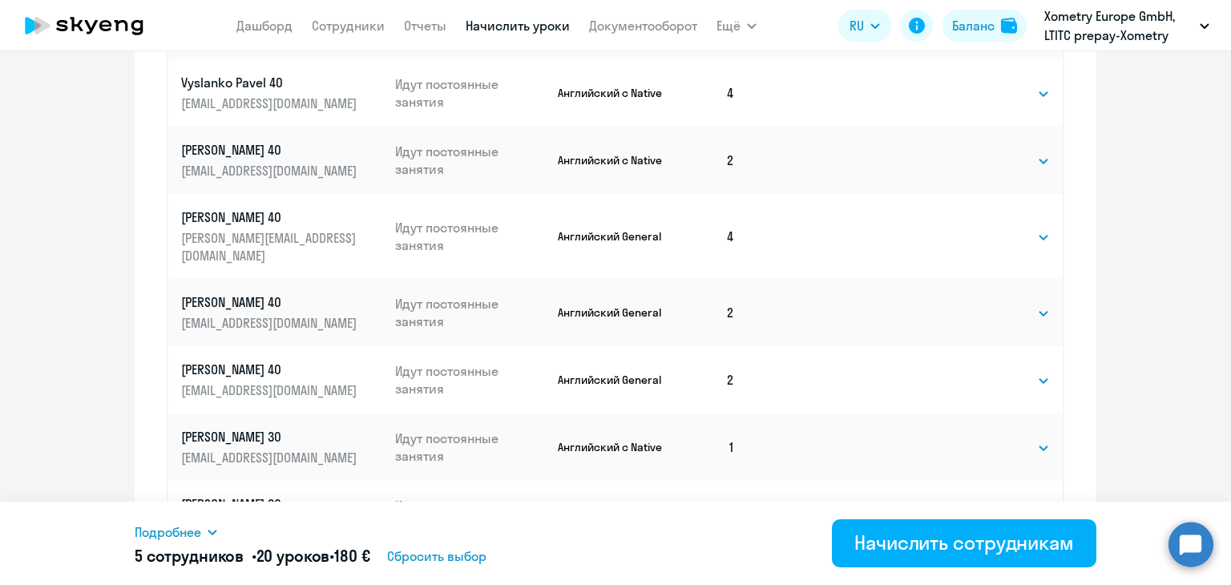
scroll to position [1030, 0]
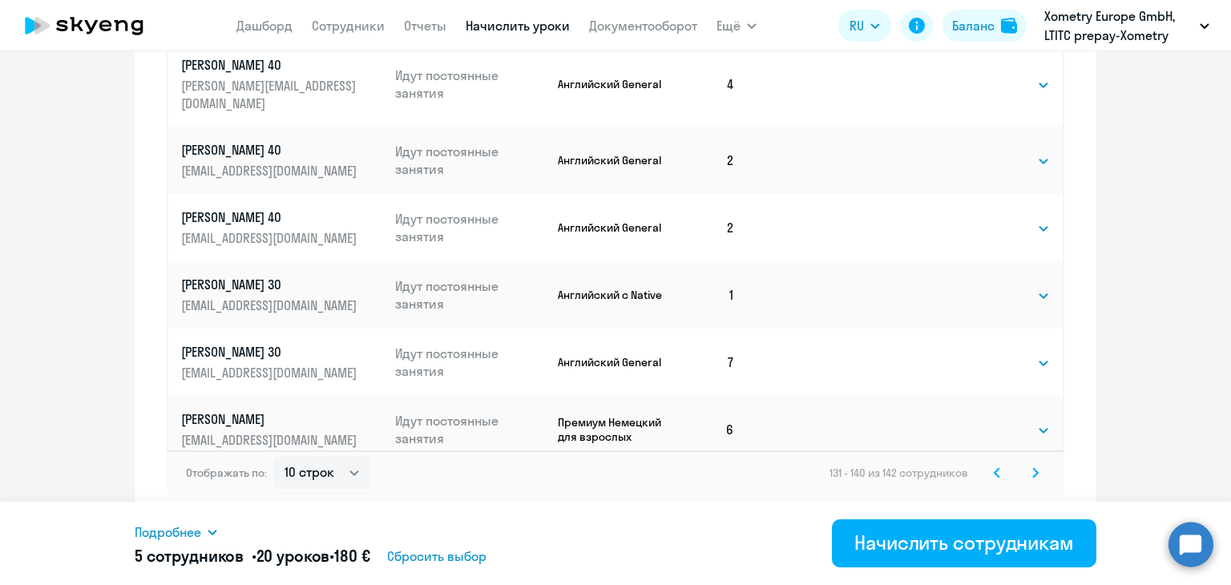
click at [1032, 469] on icon at bounding box center [1035, 472] width 6 height 11
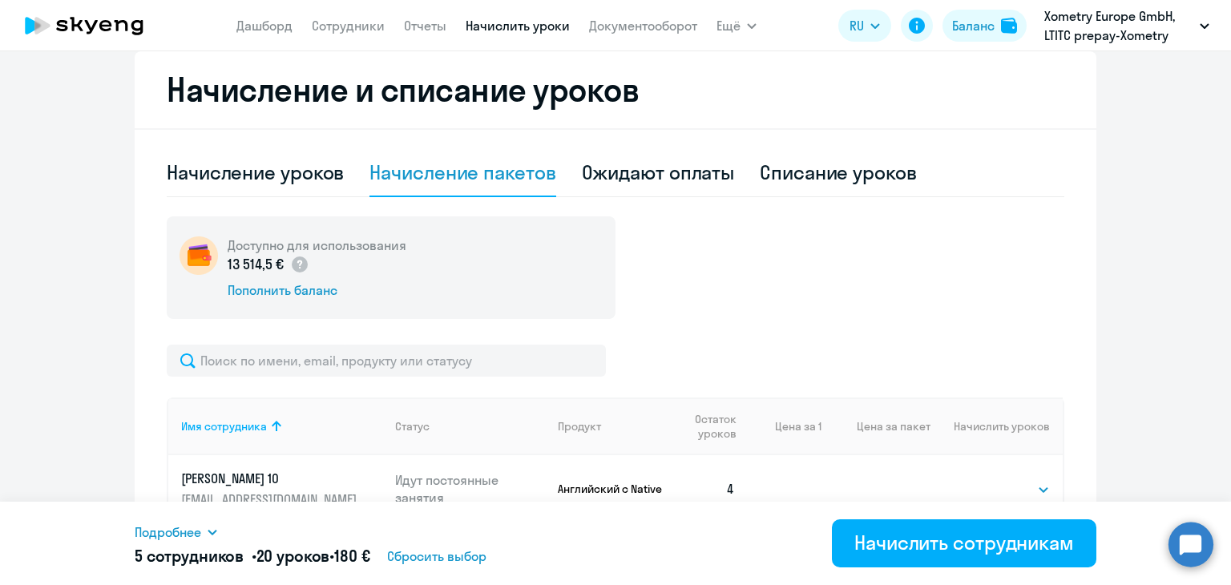
scroll to position [540, 0]
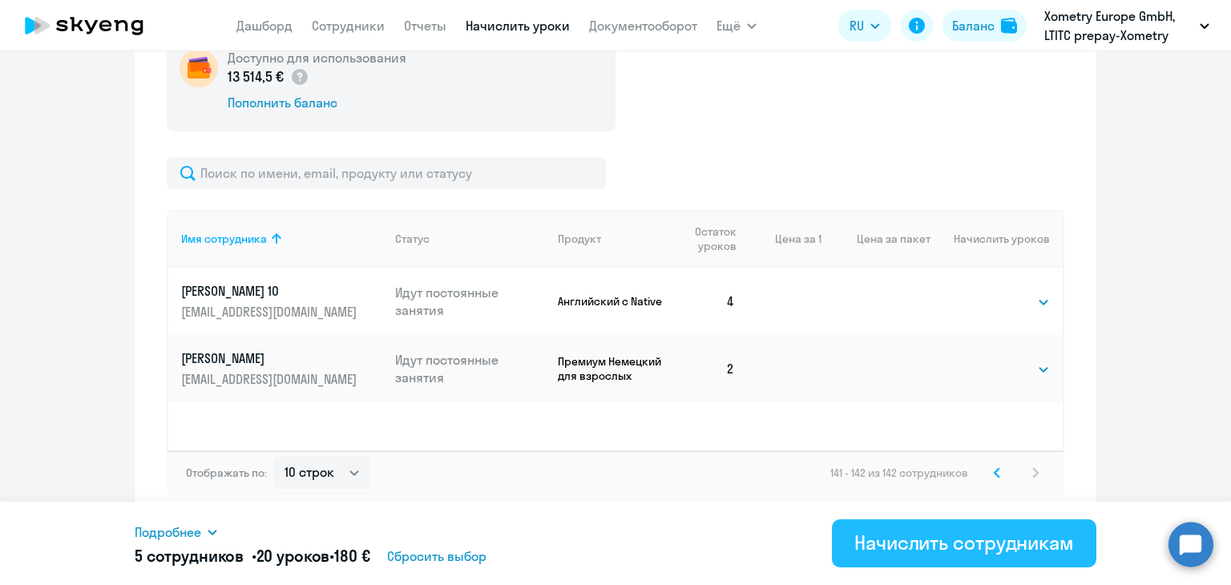
click at [1003, 556] on button "Начислить сотрудникам" at bounding box center [964, 543] width 264 height 48
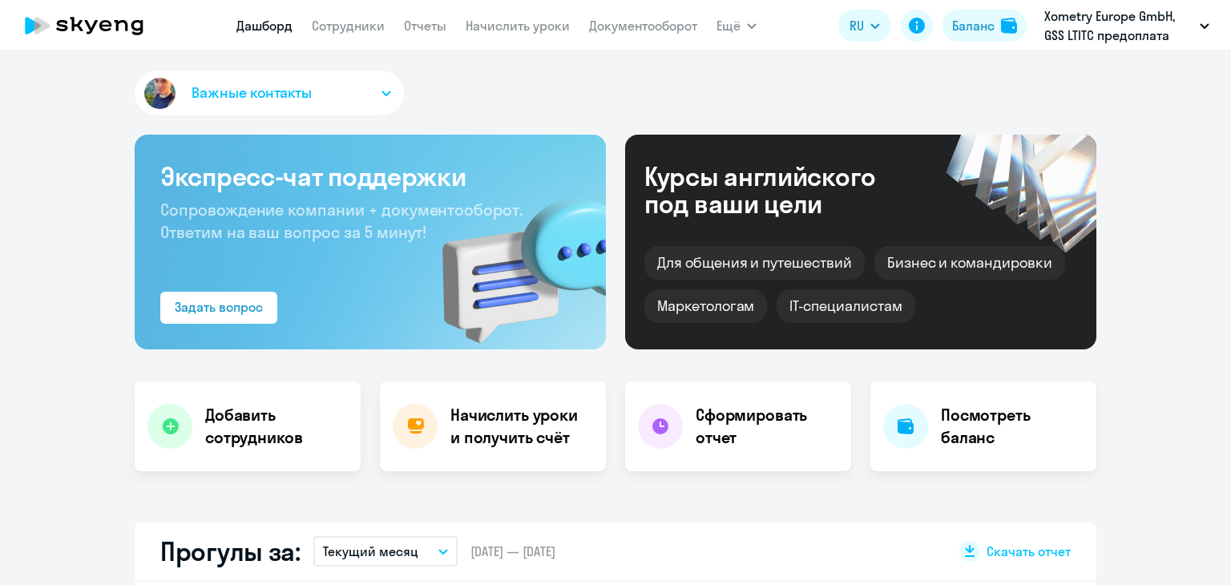
select select "30"
click at [542, 36] on nav "[PERSON_NAME] Отчеты Начислить уроки Документооборот" at bounding box center [466, 26] width 461 height 32
click at [527, 28] on link "Начислить уроки" at bounding box center [517, 26] width 104 height 16
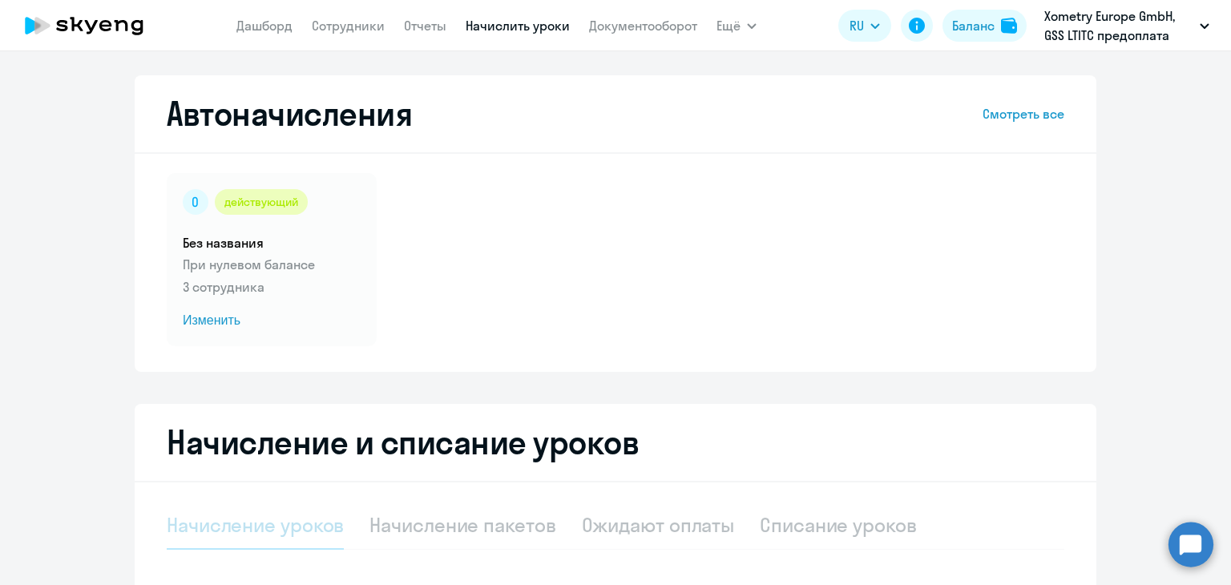
select select "10"
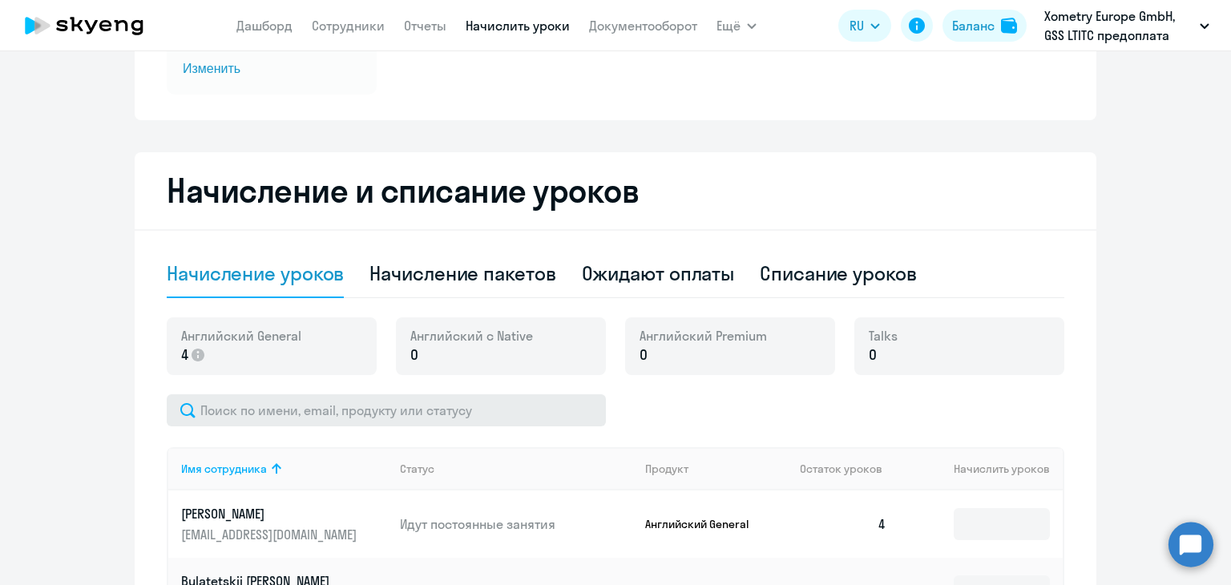
scroll to position [247, 0]
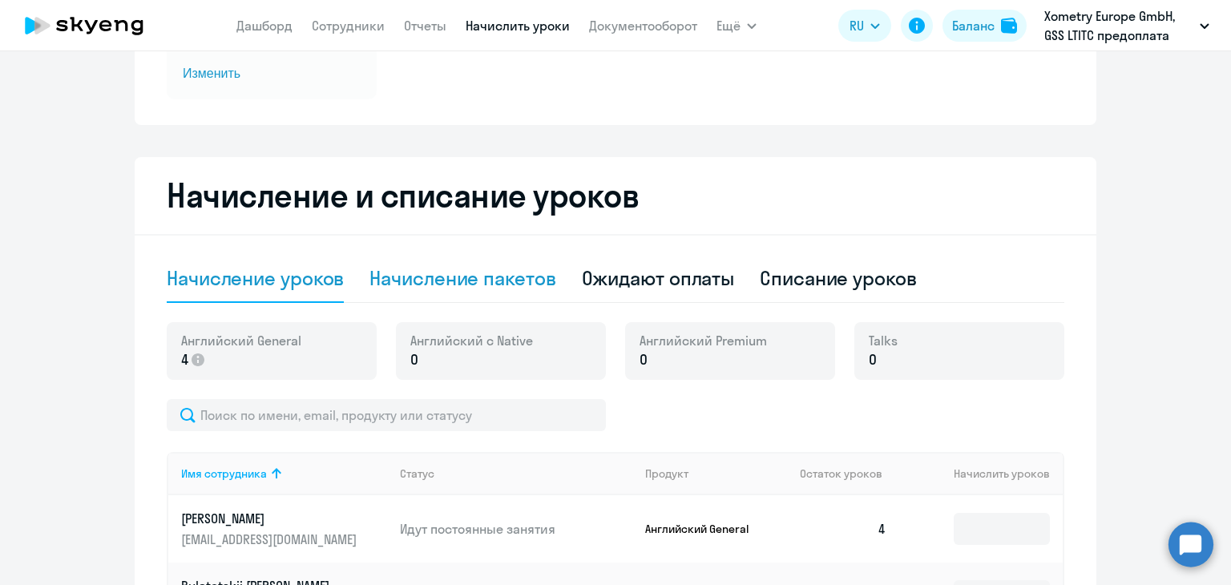
click at [499, 280] on div "Начисление пакетов" at bounding box center [462, 278] width 186 height 26
select select "10"
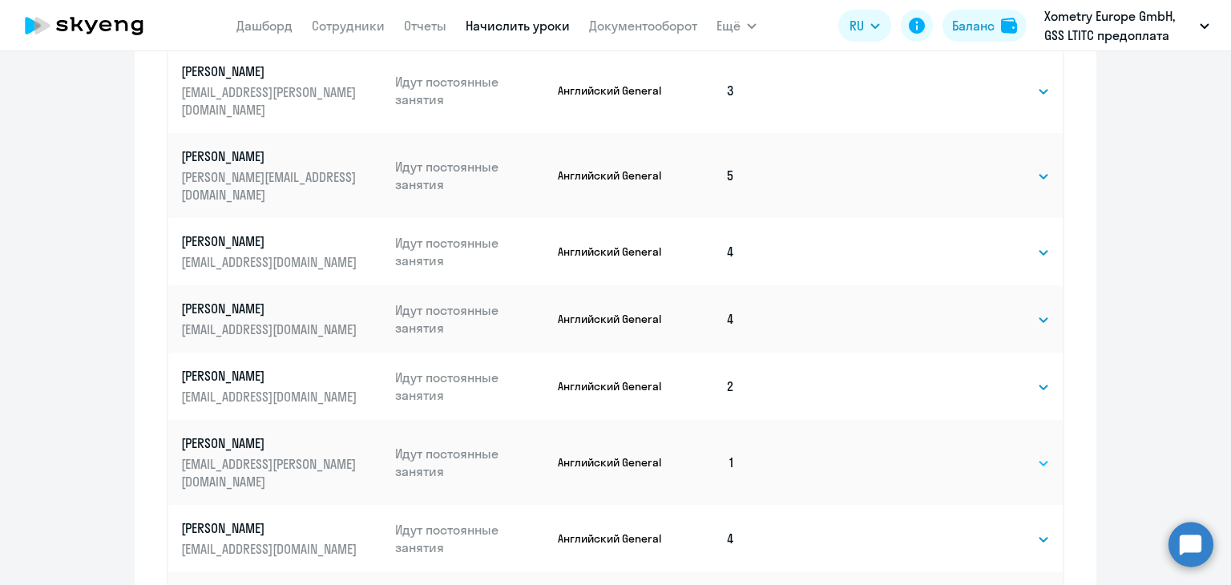
scroll to position [1030, 0]
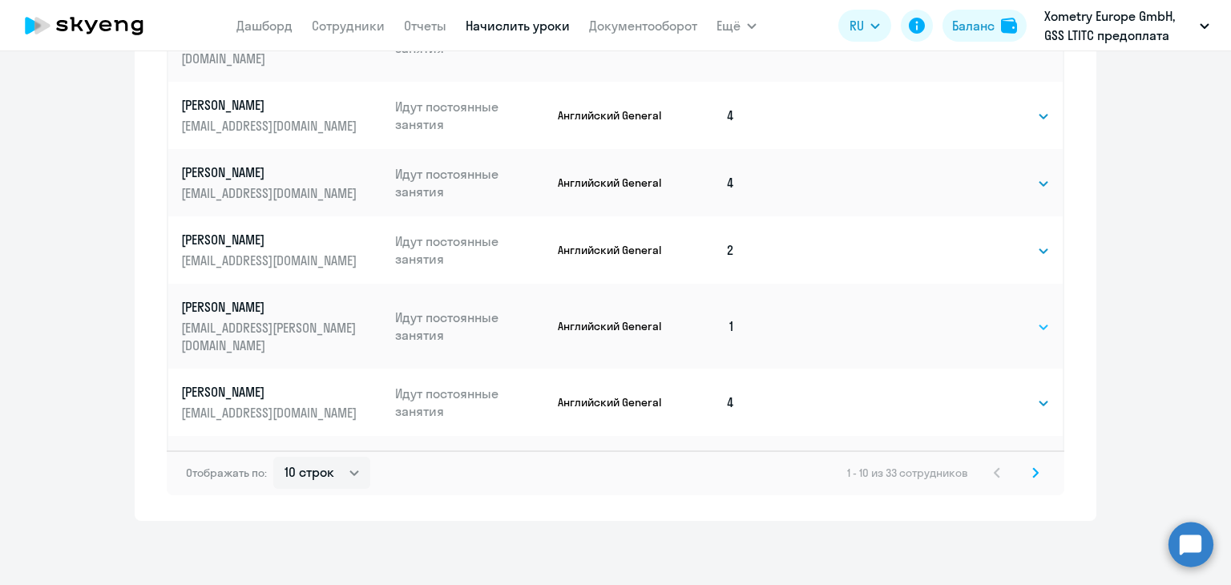
click at [1020, 316] on div "Выбрать 4 8 16 32 64 Выбрать" at bounding box center [1017, 326] width 66 height 21
click at [1016, 317] on select "Выбрать 4 8 16 32 64" at bounding box center [1017, 326] width 66 height 19
select select "4"
click at [984, 317] on select "Выбрать 4 8 16 32 64" at bounding box center [1017, 326] width 66 height 19
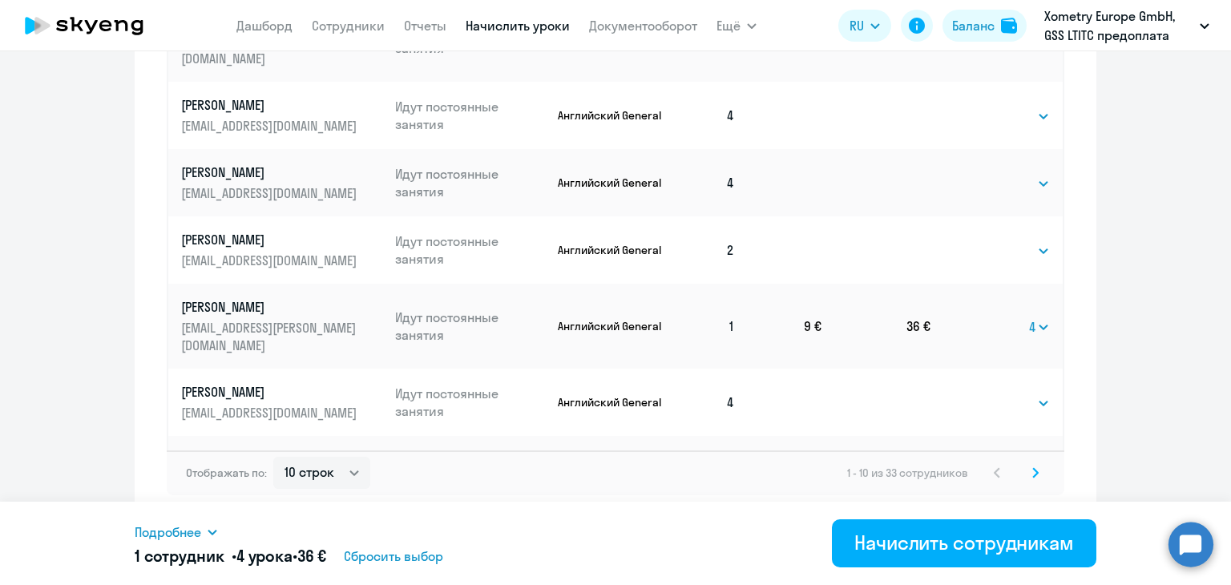
click at [1033, 469] on svg-icon at bounding box center [1034, 472] width 19 height 19
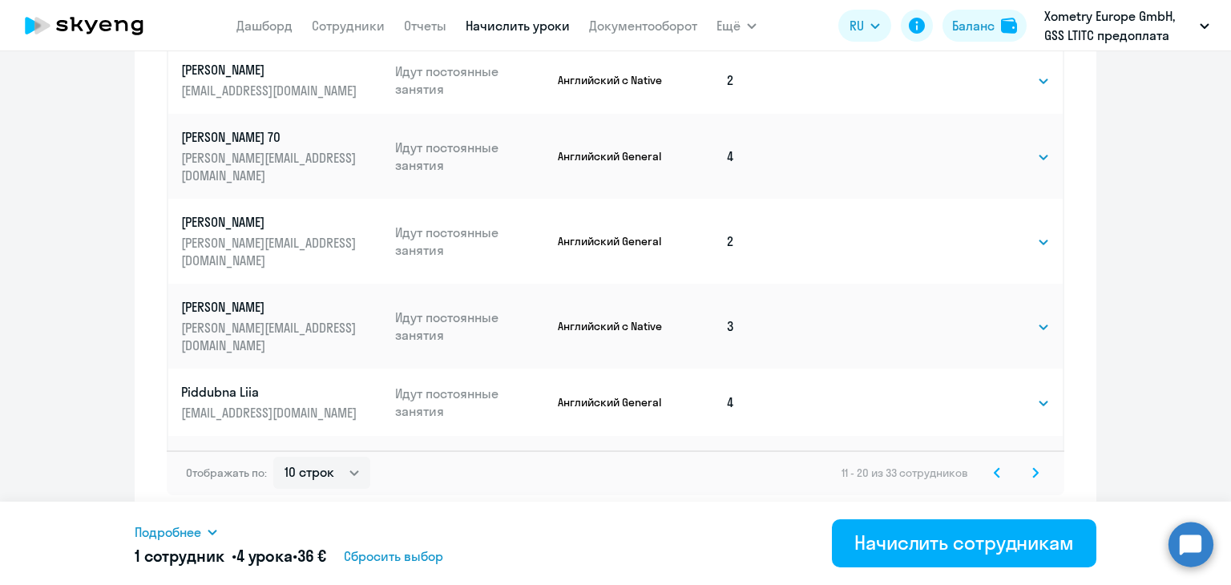
click at [1013, 461] on select "Выбрать 4 8 16 32 64" at bounding box center [1017, 470] width 66 height 19
select select "4"
click at [984, 461] on select "Выбрать 4 8 16 32 64" at bounding box center [1017, 470] width 66 height 19
click at [1040, 478] on div "Отображать по: 10 строк 30 строк 50 строк 11 - 20 из 33 сотрудников" at bounding box center [615, 472] width 897 height 45
click at [1025, 475] on svg-icon at bounding box center [1034, 472] width 19 height 19
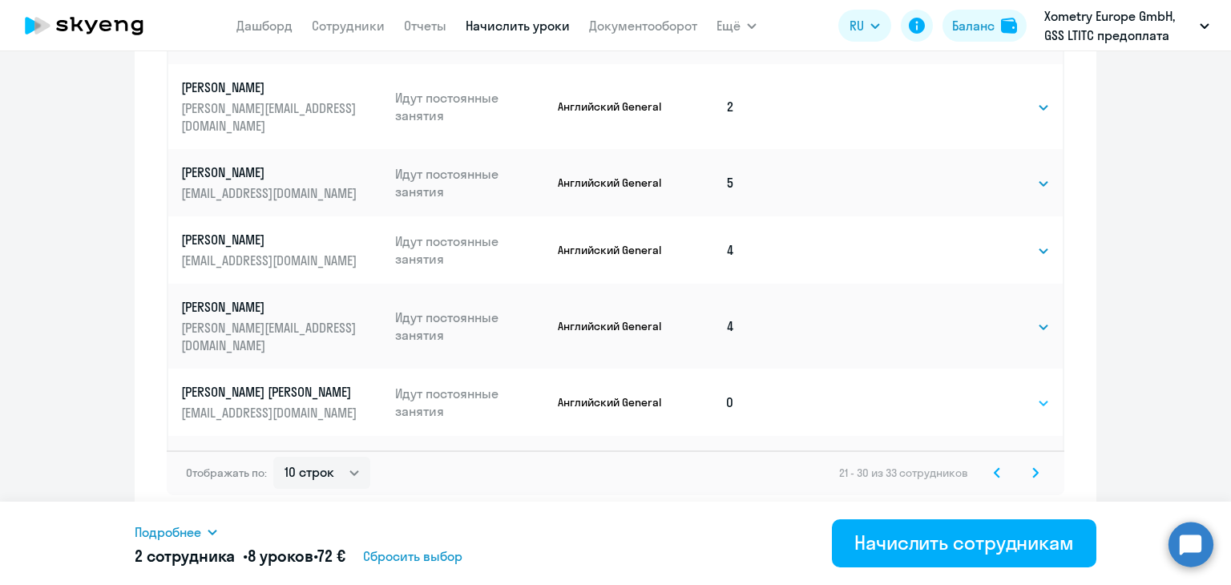
click at [1000, 393] on select "Выбрать 4 8 16 32 64" at bounding box center [1017, 402] width 66 height 19
select select "4"
click at [984, 393] on select "Выбрать 4 8 16 32 64" at bounding box center [1017, 402] width 66 height 19
click at [1027, 460] on div "Отображать по: 10 строк 30 строк 50 строк 21 - 30 из 33 сотрудников" at bounding box center [615, 472] width 897 height 45
click at [1032, 477] on icon at bounding box center [1035, 472] width 6 height 11
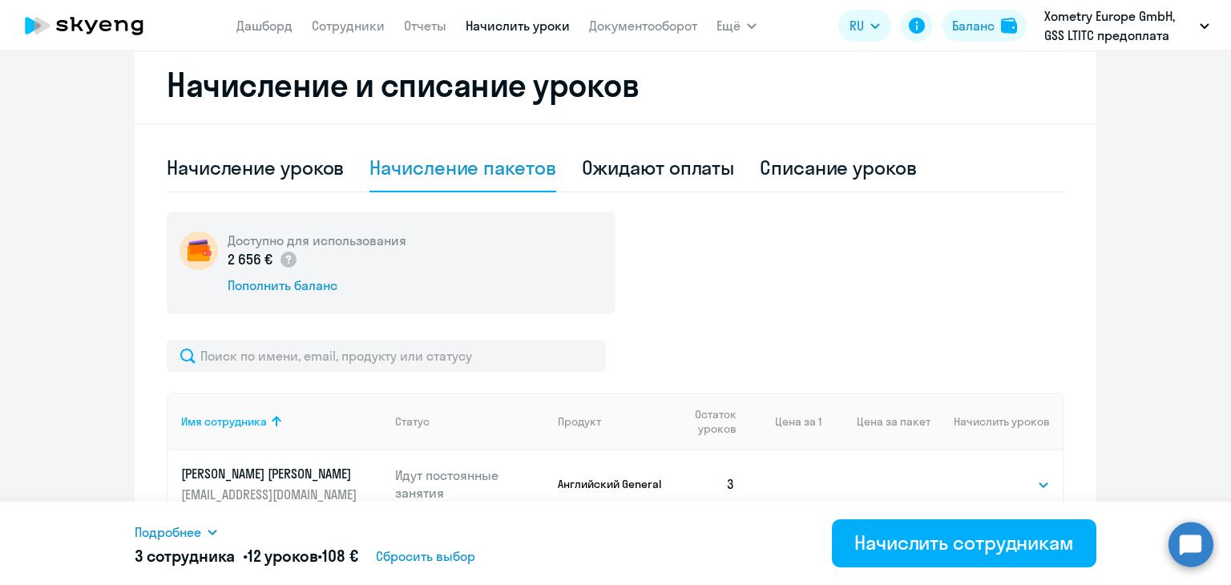
scroll to position [559, 0]
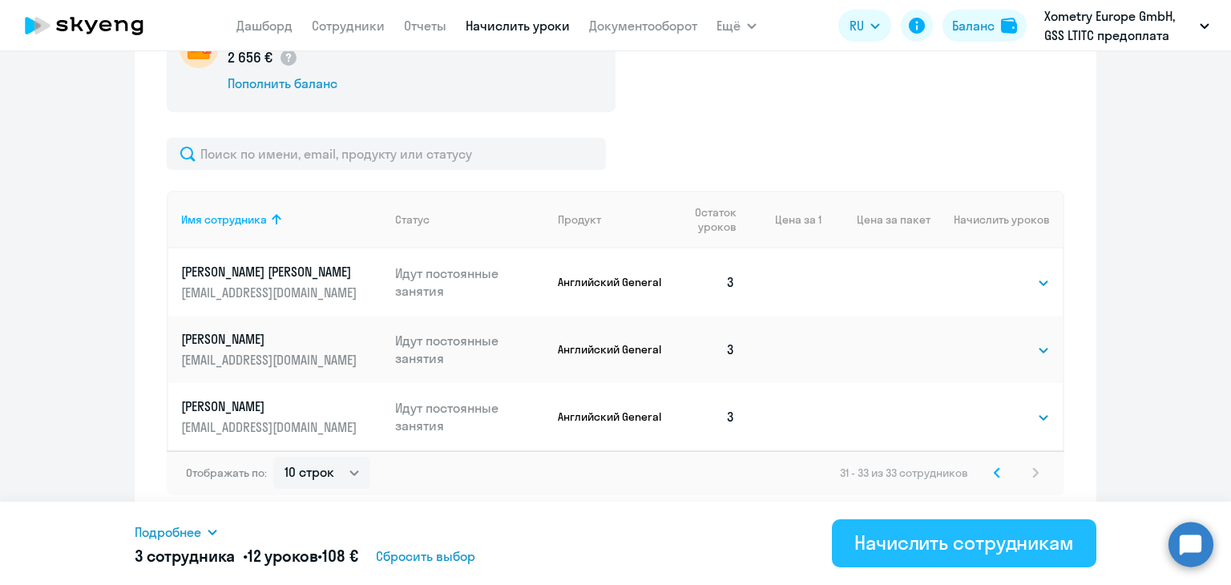
click at [1000, 527] on button "Начислить сотрудникам" at bounding box center [964, 543] width 264 height 48
